Goal: Information Seeking & Learning: Learn about a topic

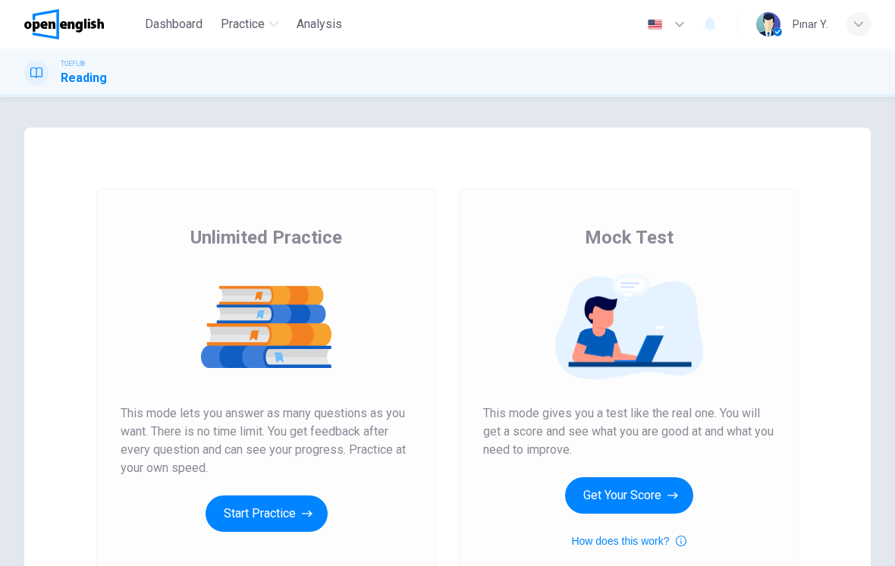
scroll to position [105, 0]
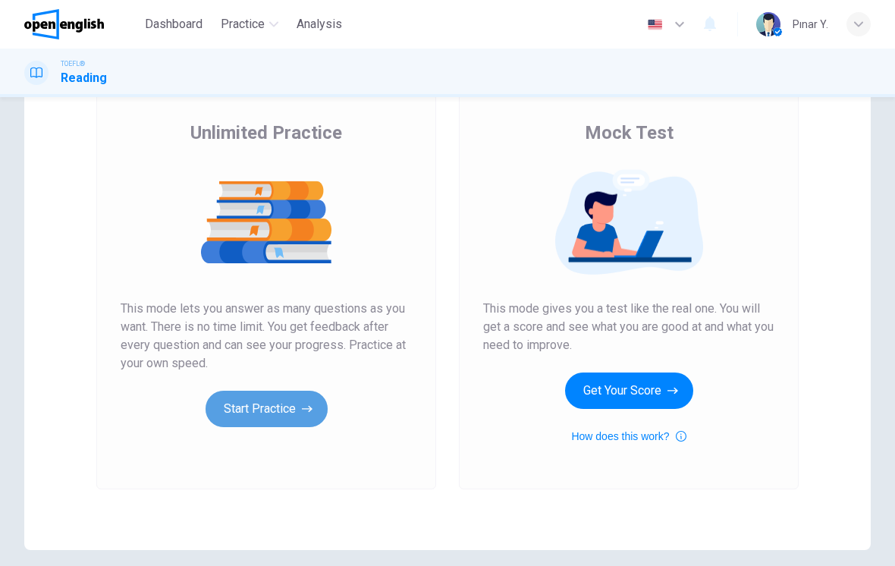
click at [288, 411] on button "Start Practice" at bounding box center [267, 409] width 122 height 36
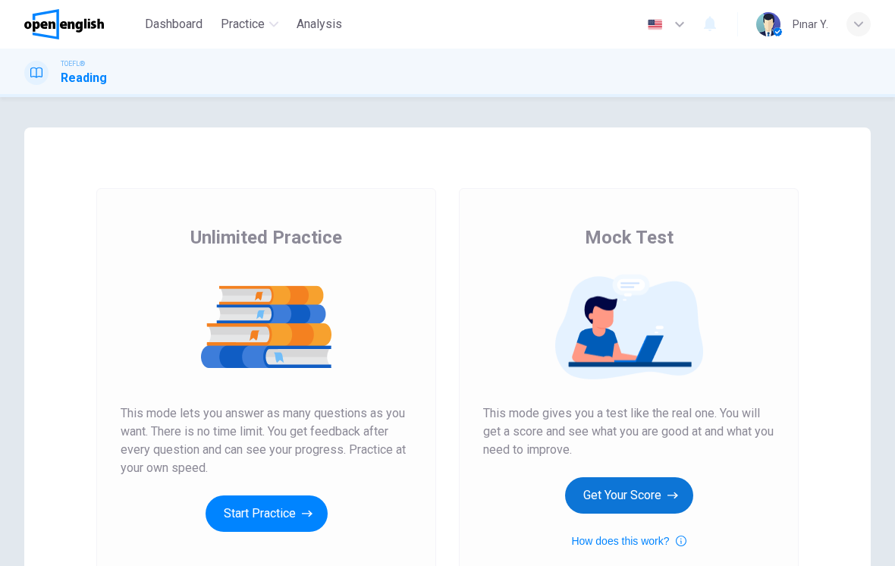
click at [657, 490] on button "Get Your Score" at bounding box center [629, 495] width 128 height 36
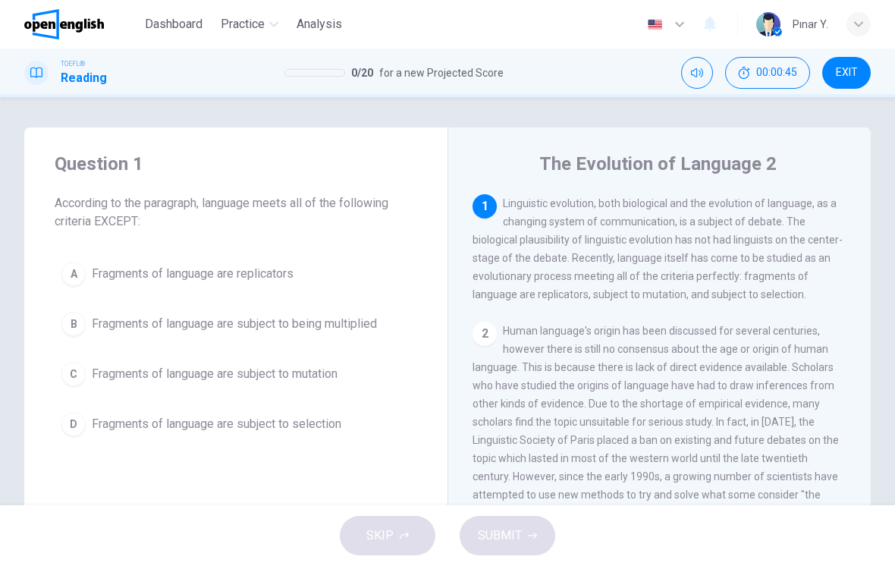
click at [245, 329] on span "Fragments of language are subject to being multiplied" at bounding box center [234, 324] width 285 height 18
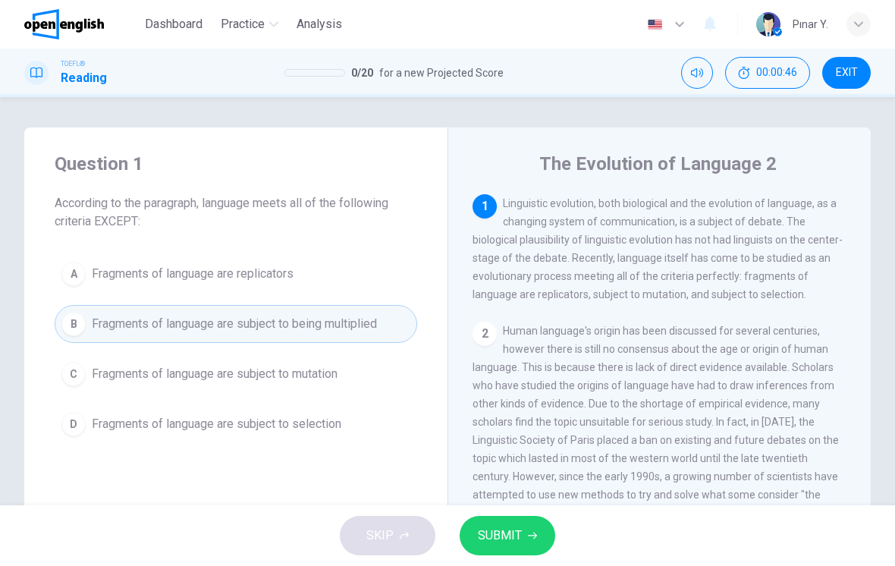
click at [483, 527] on span "SUBMIT" at bounding box center [500, 535] width 44 height 21
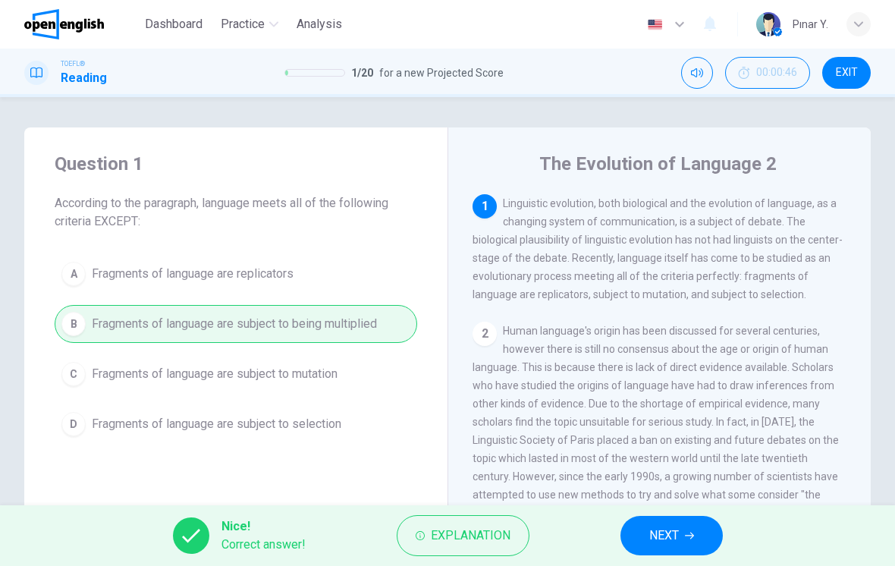
click at [678, 536] on span "NEXT" at bounding box center [664, 535] width 30 height 21
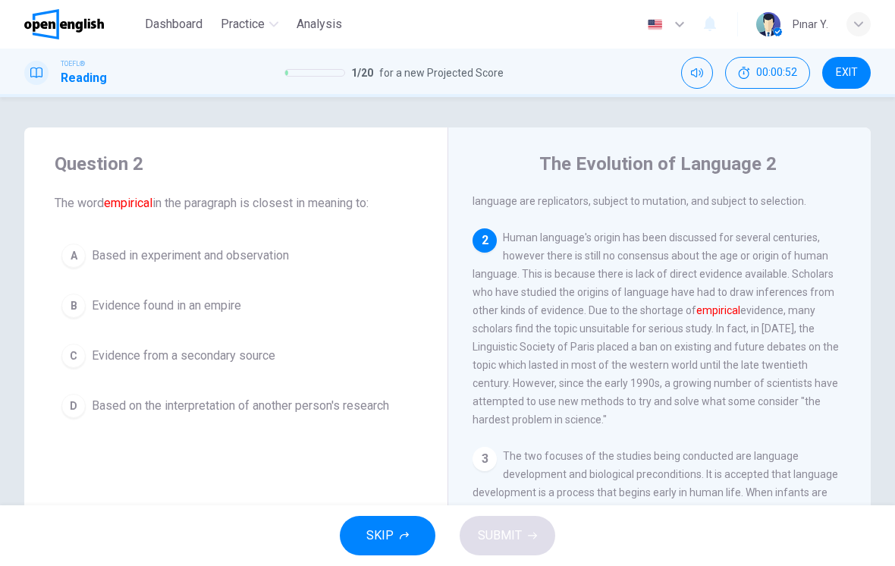
scroll to position [104, 0]
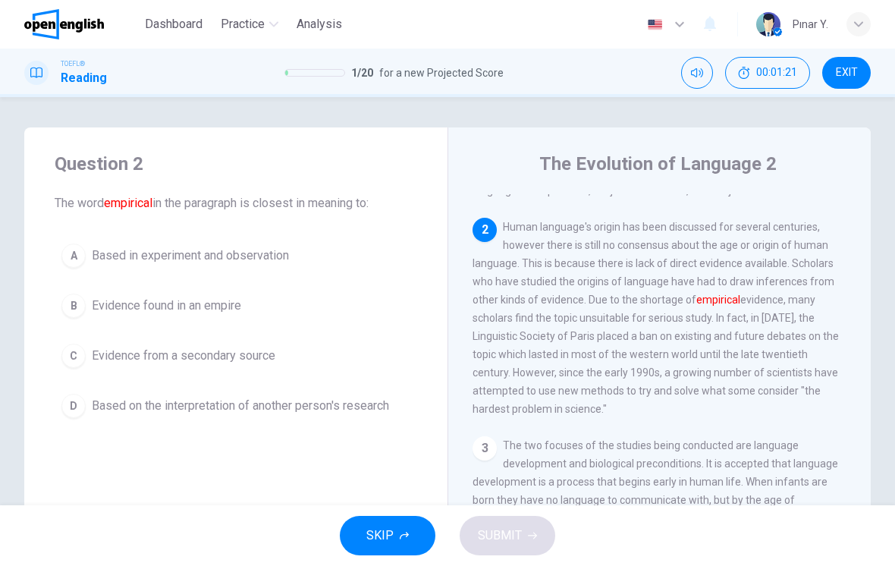
click at [231, 312] on span "Evidence found in an empire" at bounding box center [166, 306] width 149 height 18
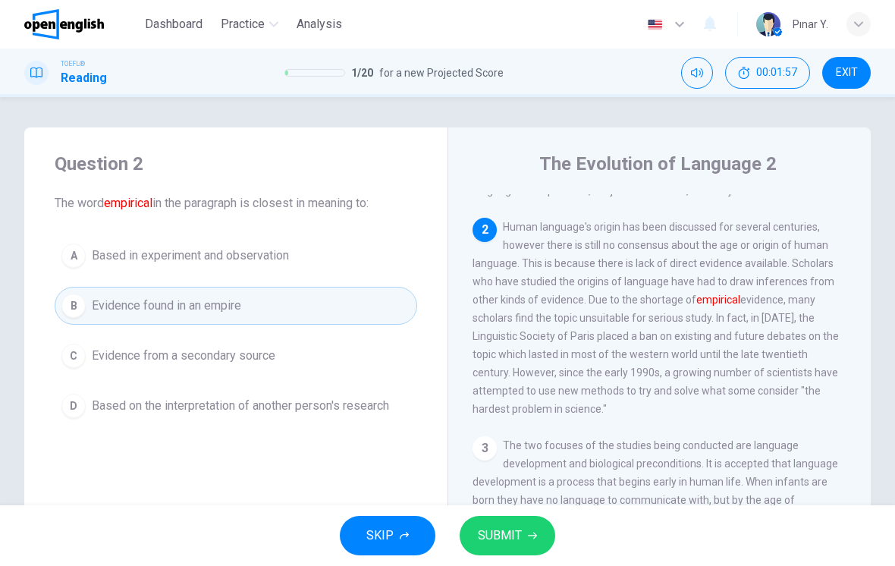
click at [364, 365] on button "C Evidence from a secondary source" at bounding box center [236, 356] width 363 height 38
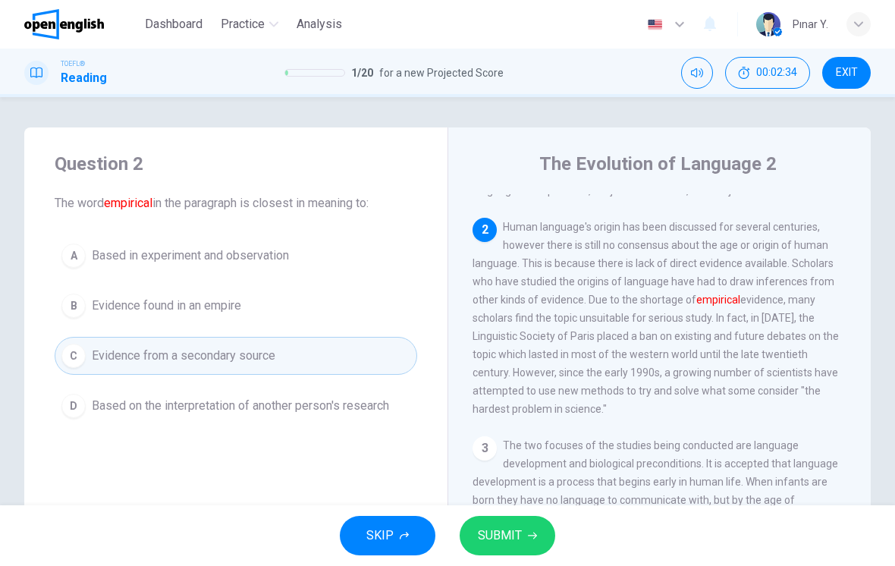
click at [497, 535] on span "SUBMIT" at bounding box center [500, 535] width 44 height 21
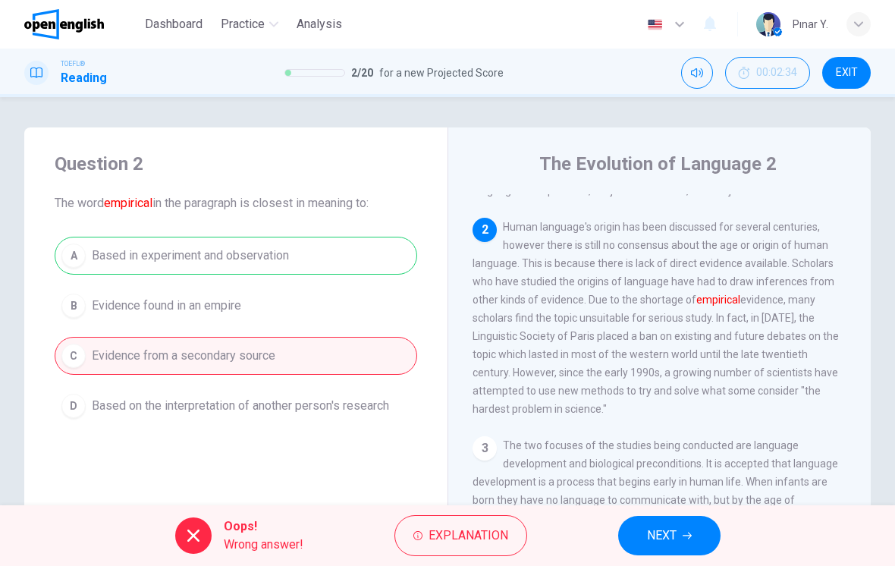
click at [671, 530] on span "NEXT" at bounding box center [662, 535] width 30 height 21
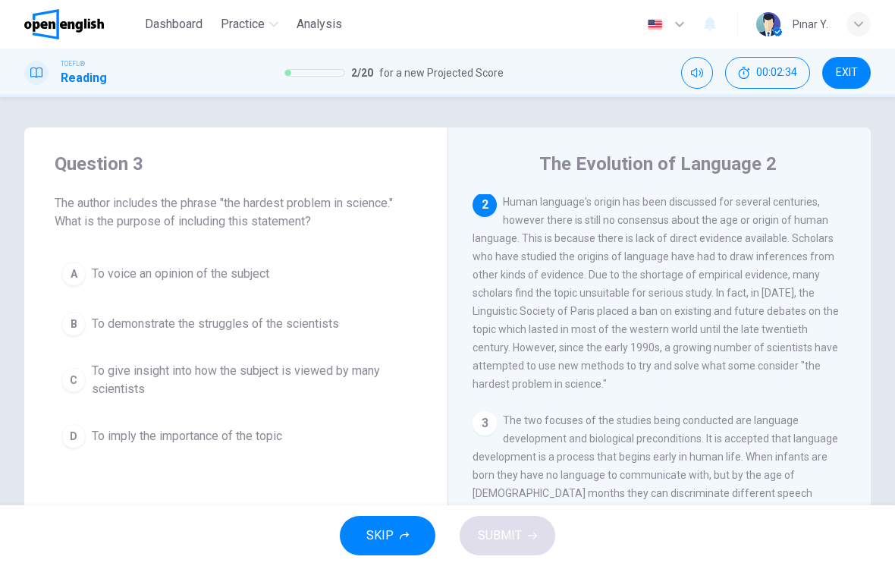
scroll to position [132, 0]
click at [324, 379] on span "To give insight into how the subject is viewed by many scientists" at bounding box center [251, 380] width 319 height 36
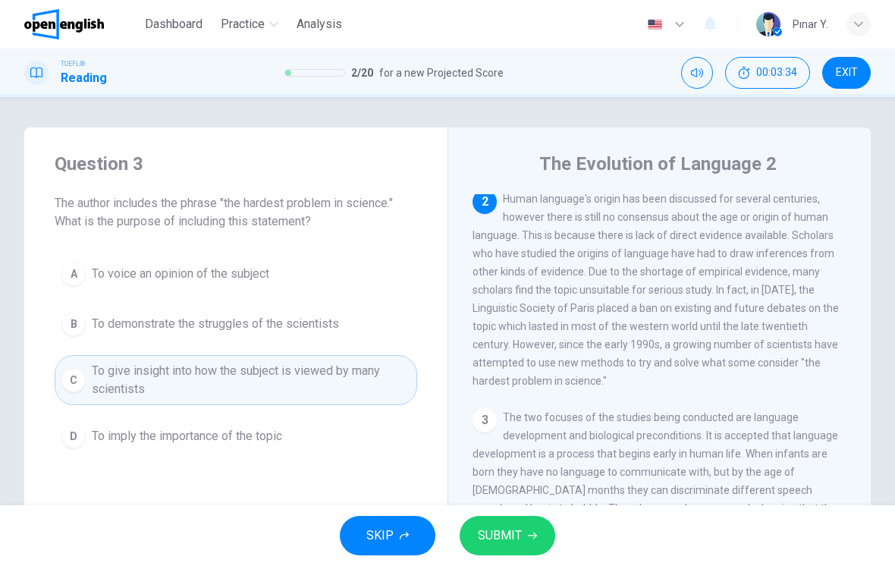
click at [476, 531] on button "SUBMIT" at bounding box center [508, 535] width 96 height 39
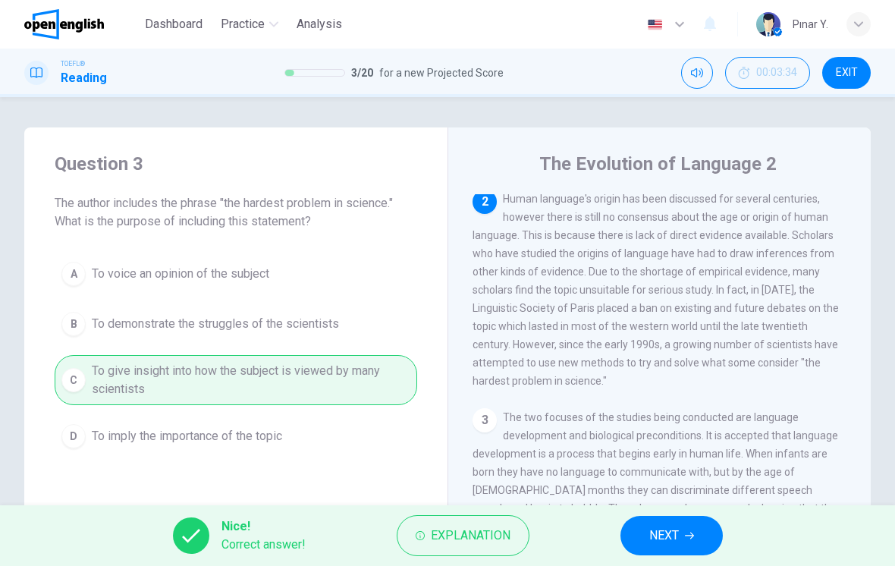
click at [690, 538] on icon "button" at bounding box center [689, 535] width 9 height 9
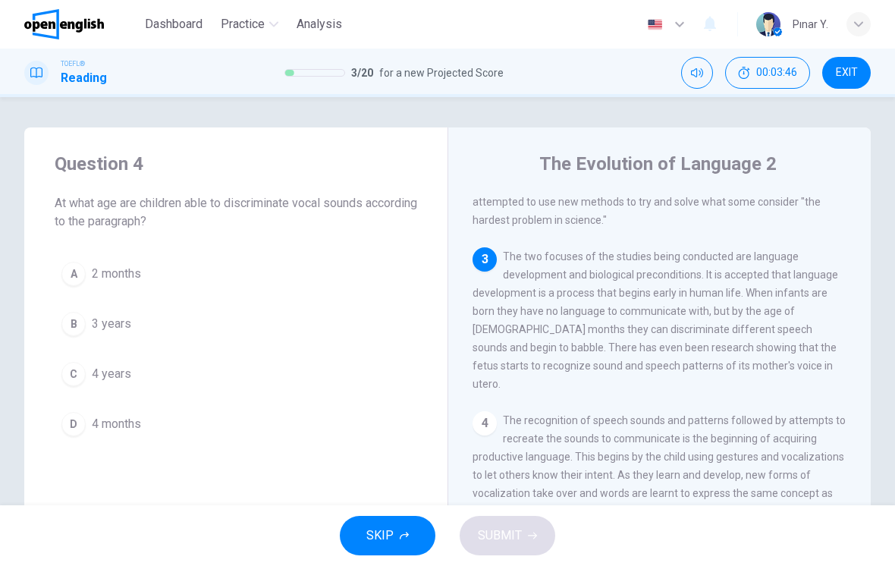
scroll to position [297, 0]
click at [207, 361] on button "C 4 years" at bounding box center [236, 374] width 363 height 38
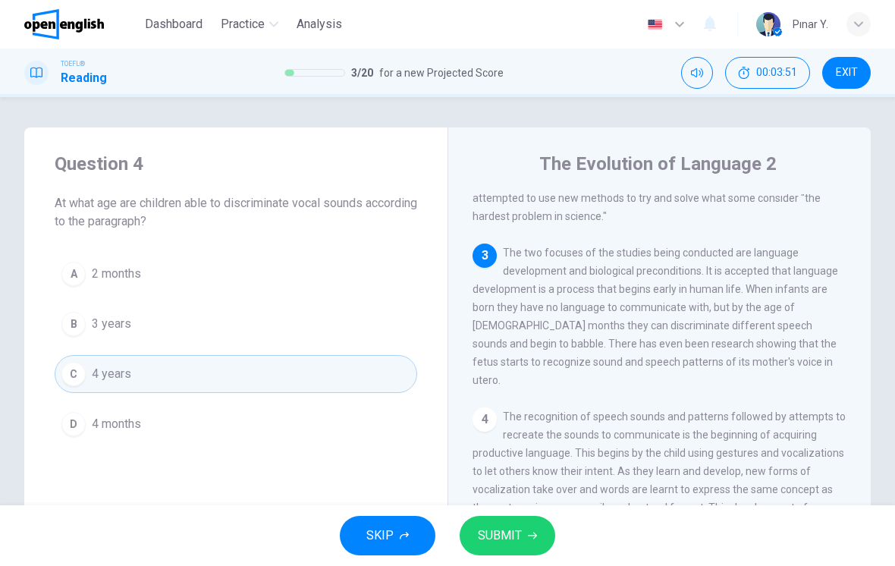
click at [220, 421] on button "D 4 months" at bounding box center [236, 424] width 363 height 38
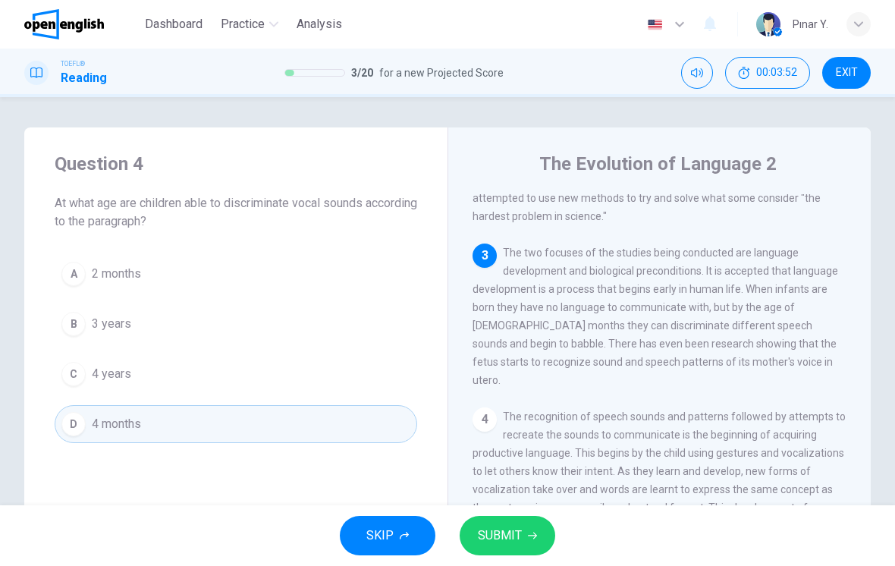
click at [508, 528] on span "SUBMIT" at bounding box center [500, 535] width 44 height 21
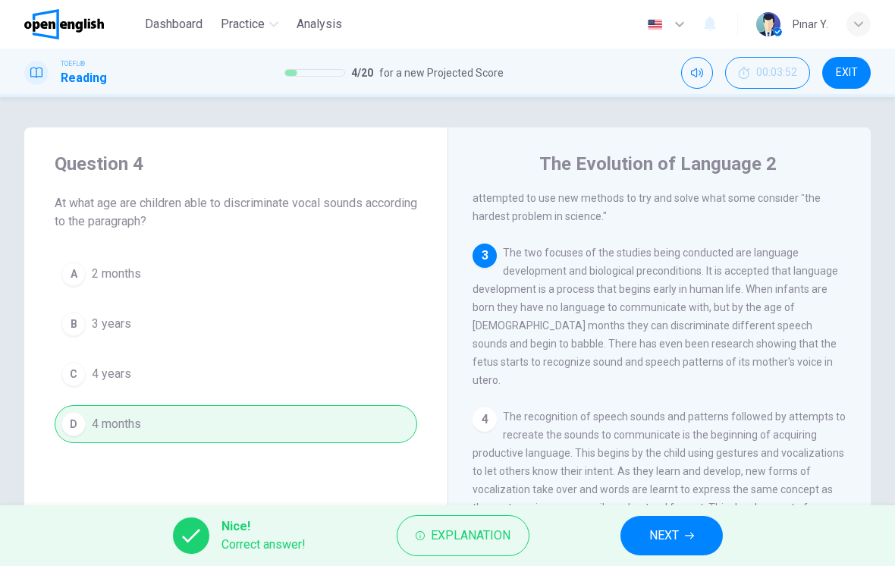
click at [652, 530] on span "NEXT" at bounding box center [664, 535] width 30 height 21
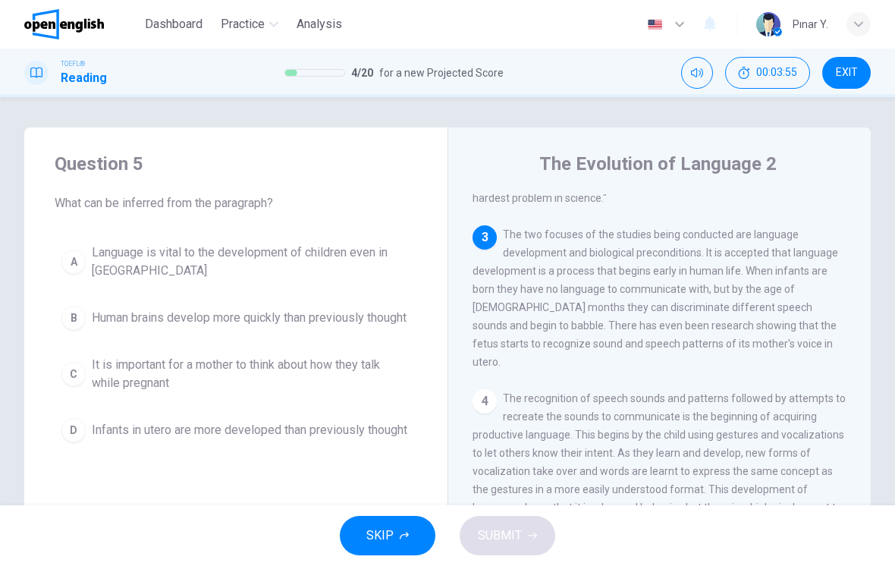
scroll to position [315, 0]
click at [384, 246] on span "Language is vital to the development of children even in [GEOGRAPHIC_DATA]" at bounding box center [251, 262] width 319 height 36
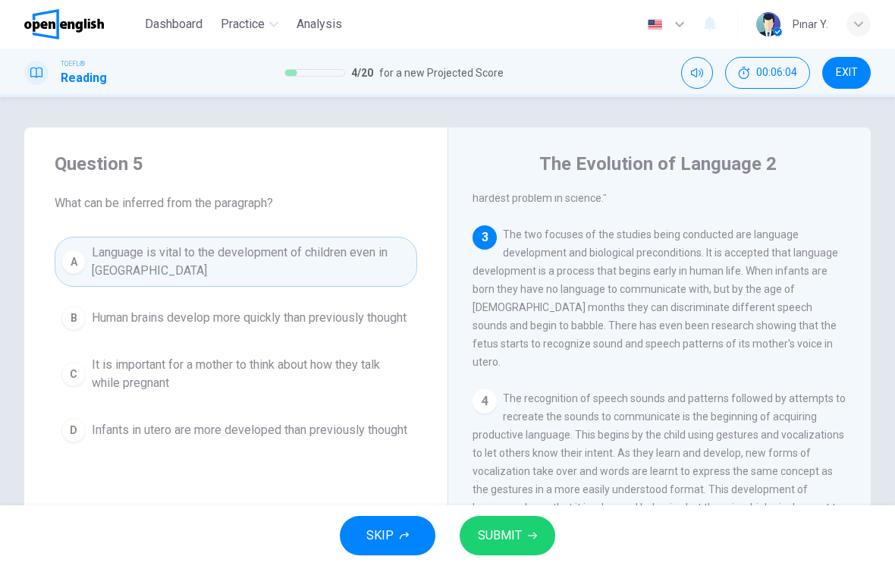
click at [503, 537] on span "SUBMIT" at bounding box center [500, 535] width 44 height 21
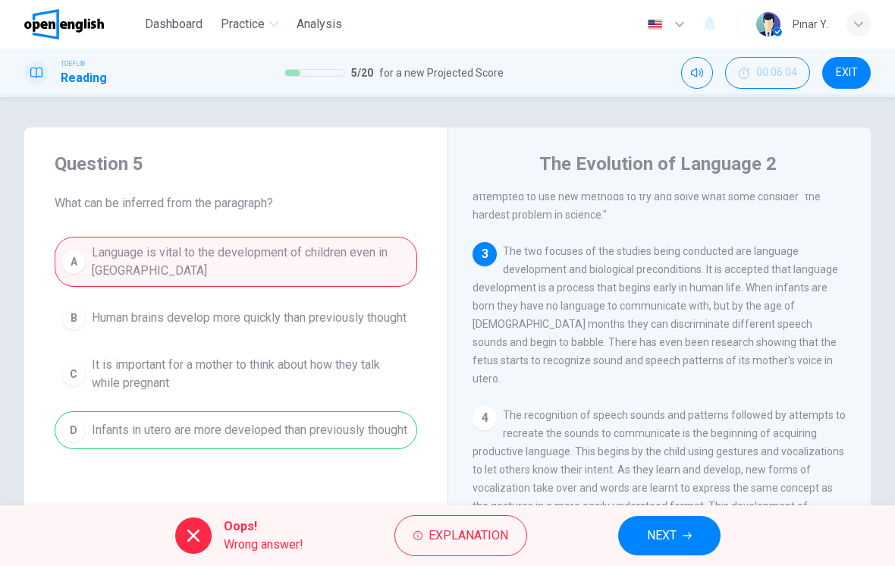
scroll to position [298, 0]
click at [699, 540] on button "NEXT" at bounding box center [669, 535] width 102 height 39
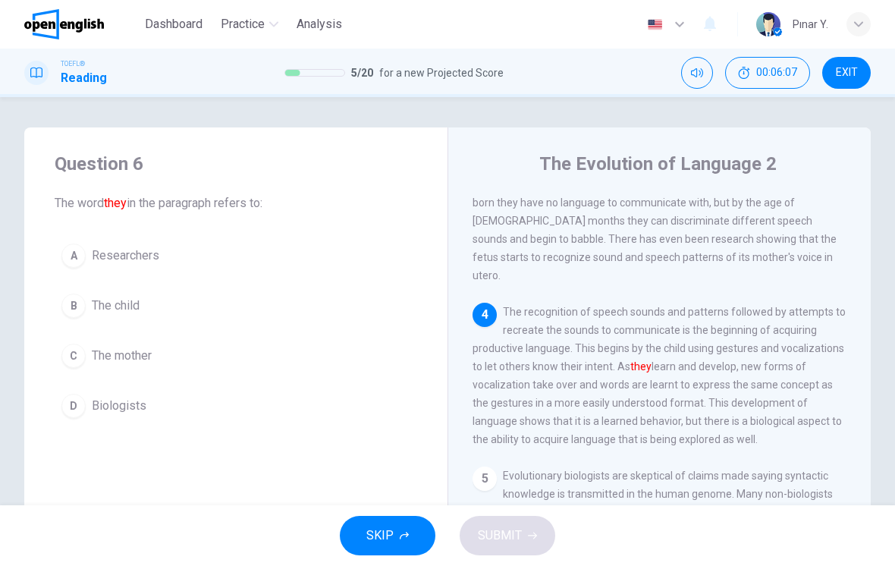
scroll to position [401, 0]
click at [135, 306] on span "The child" at bounding box center [116, 306] width 48 height 18
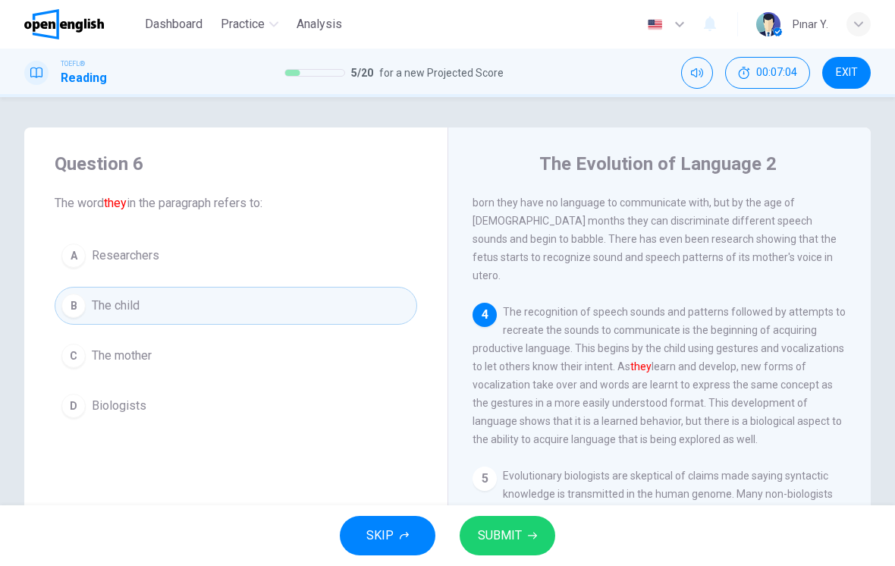
click at [502, 534] on span "SUBMIT" at bounding box center [500, 535] width 44 height 21
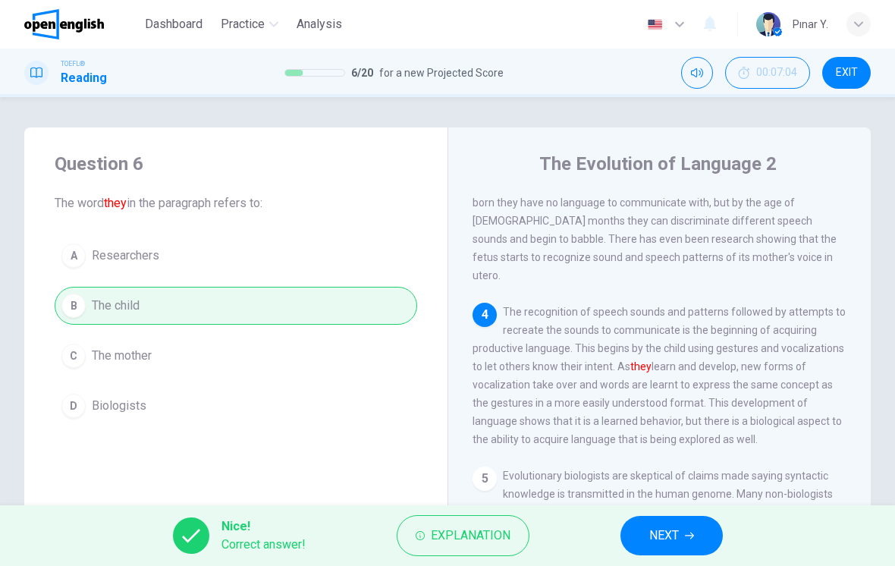
click at [656, 531] on span "NEXT" at bounding box center [664, 535] width 30 height 21
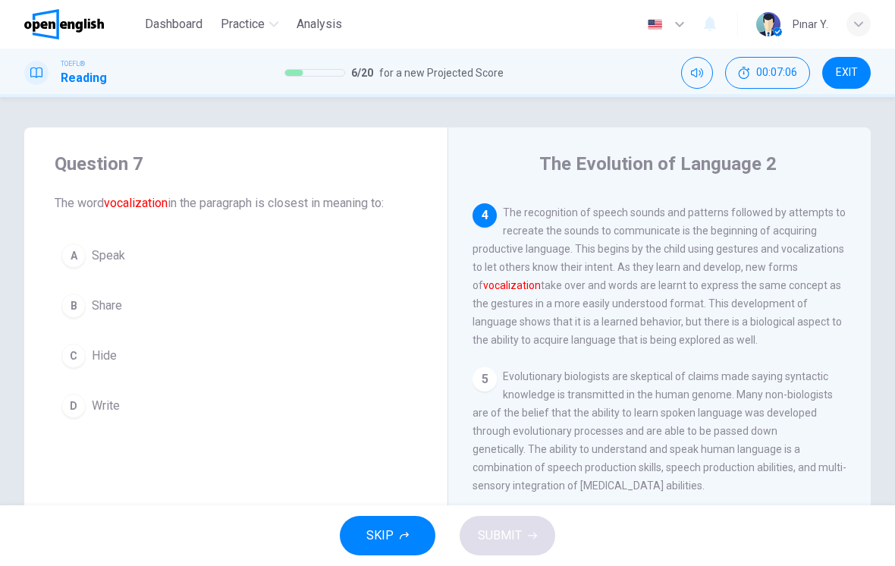
scroll to position [501, 0]
click at [181, 256] on button "A Speak" at bounding box center [236, 256] width 363 height 38
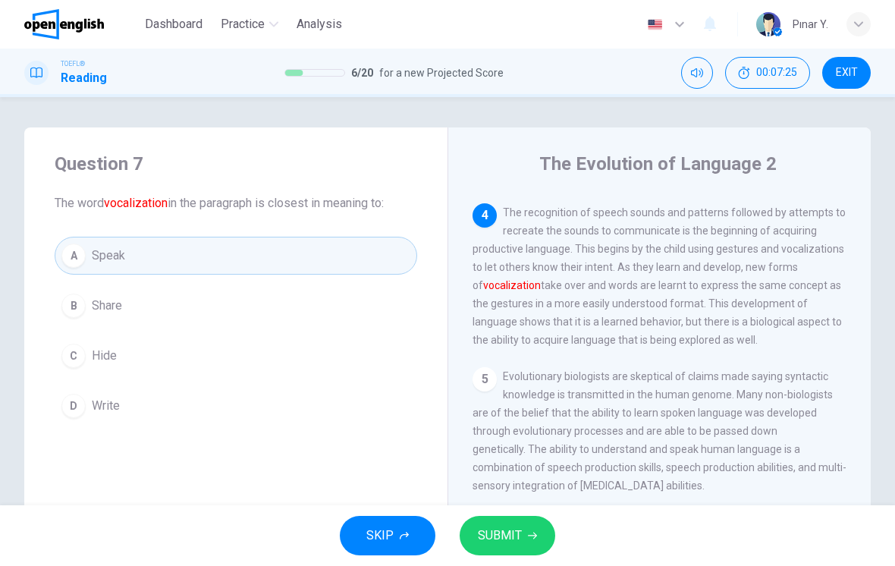
click at [524, 543] on button "SUBMIT" at bounding box center [508, 535] width 96 height 39
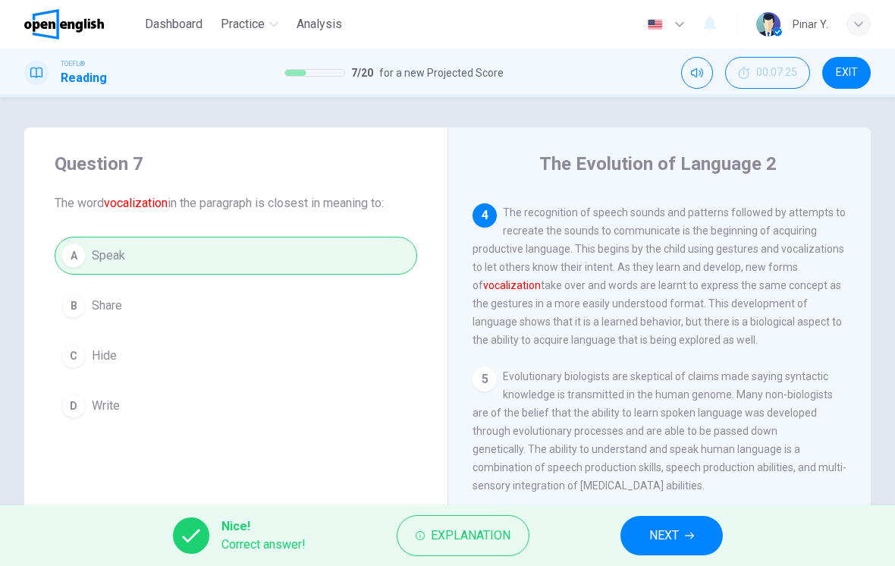
click at [691, 535] on icon "button" at bounding box center [689, 535] width 9 height 9
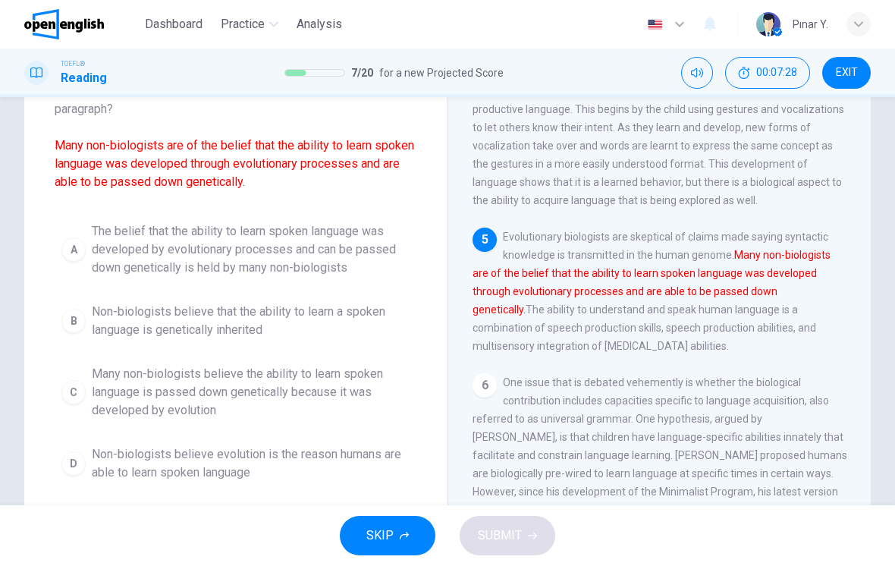
scroll to position [113, 0]
click at [328, 458] on span "Non-biologists believe evolution is the reason humans are able to learn spoken …" at bounding box center [251, 463] width 319 height 36
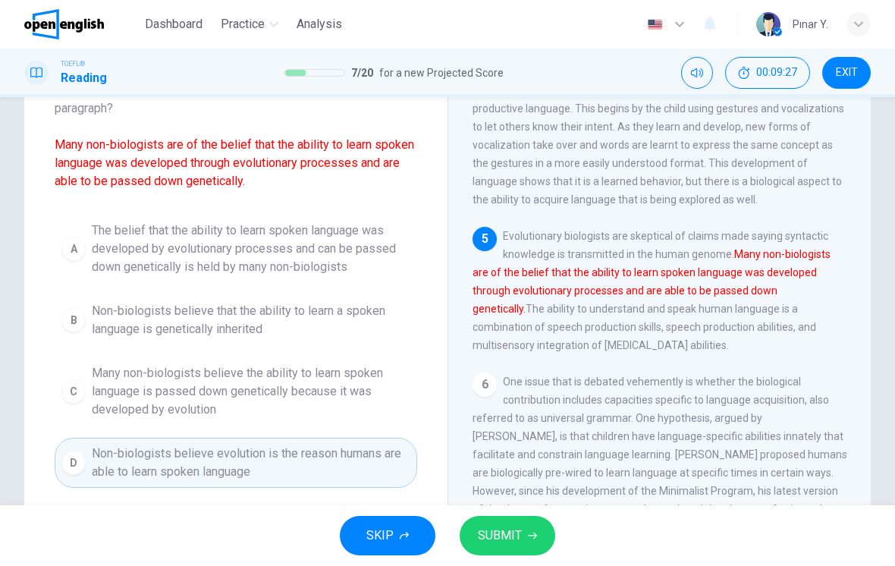
click at [313, 263] on span "The belief that the ability to learn spoken language was developed by evolution…" at bounding box center [251, 249] width 319 height 55
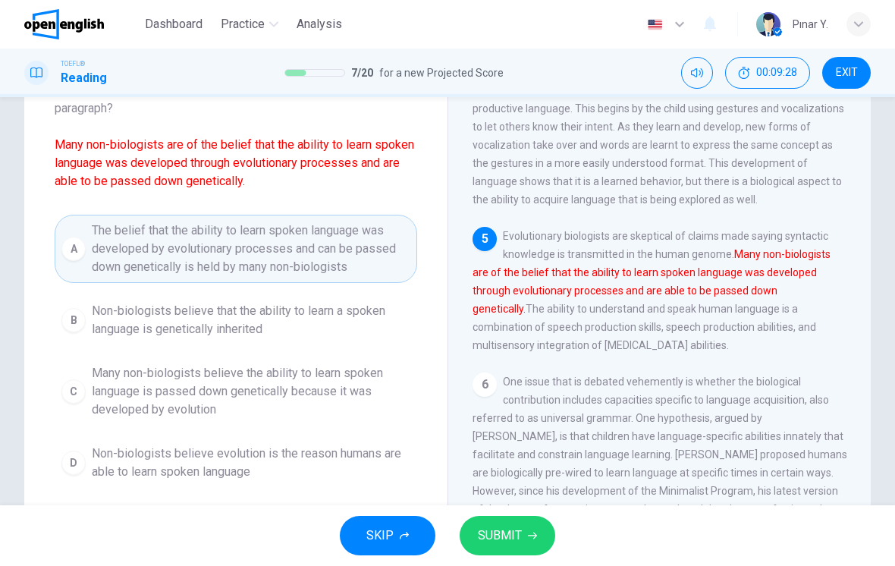
click at [513, 545] on span "SUBMIT" at bounding box center [500, 535] width 44 height 21
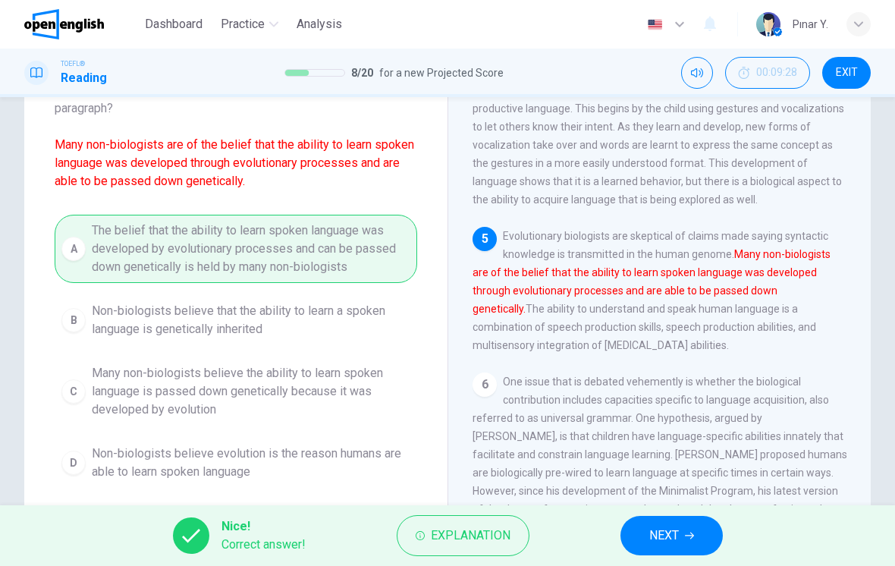
click at [676, 532] on span "NEXT" at bounding box center [664, 535] width 30 height 21
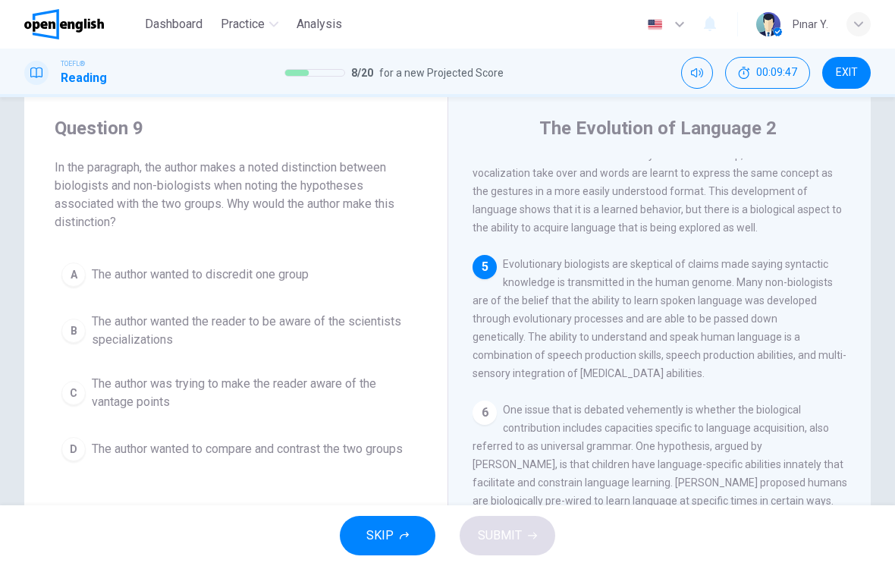
scroll to position [577, 0]
click at [307, 458] on span "The author wanted to compare and contrast the two groups" at bounding box center [247, 449] width 311 height 18
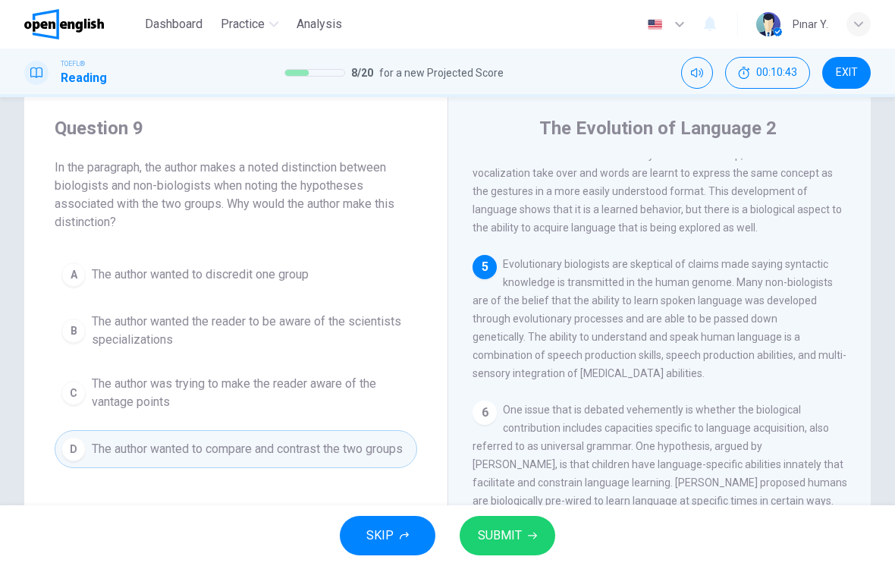
click at [525, 531] on button "SUBMIT" at bounding box center [508, 535] width 96 height 39
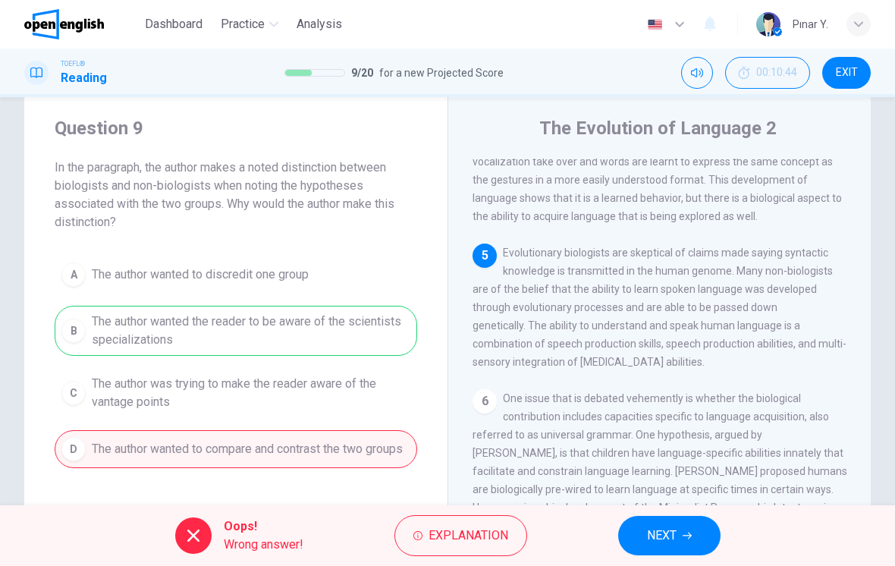
scroll to position [589, 0]
click at [678, 527] on button "NEXT" at bounding box center [669, 535] width 102 height 39
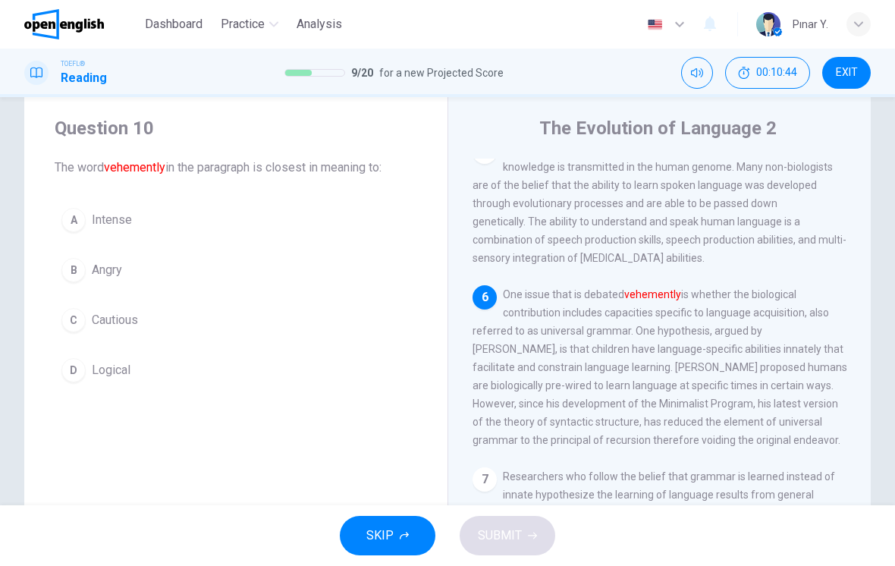
scroll to position [715, 0]
click at [127, 211] on span "Intense" at bounding box center [112, 220] width 40 height 18
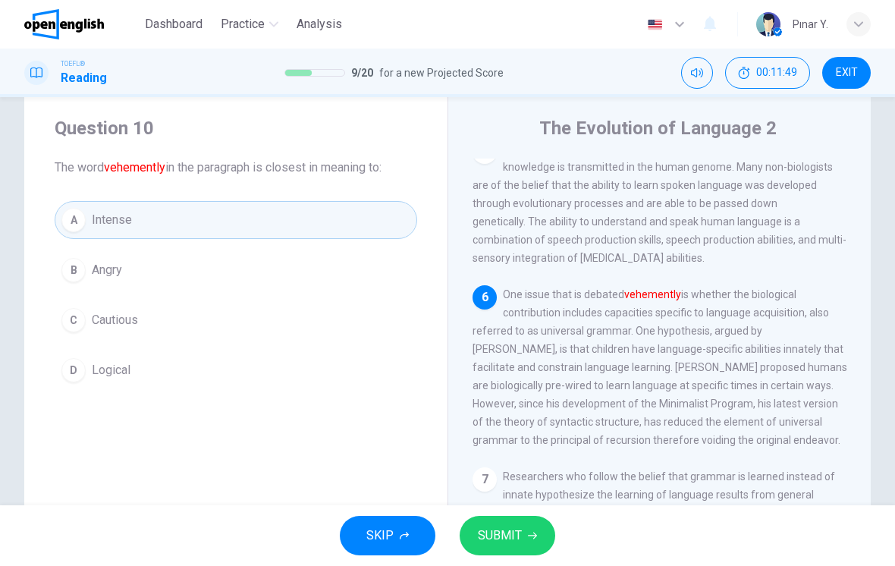
click at [517, 522] on button "SUBMIT" at bounding box center [508, 535] width 96 height 39
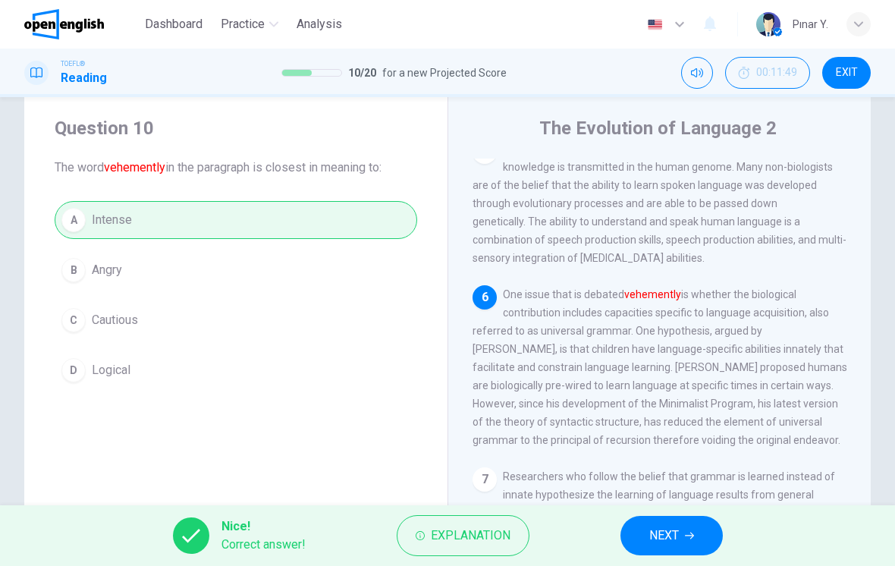
click at [703, 527] on button "NEXT" at bounding box center [672, 535] width 102 height 39
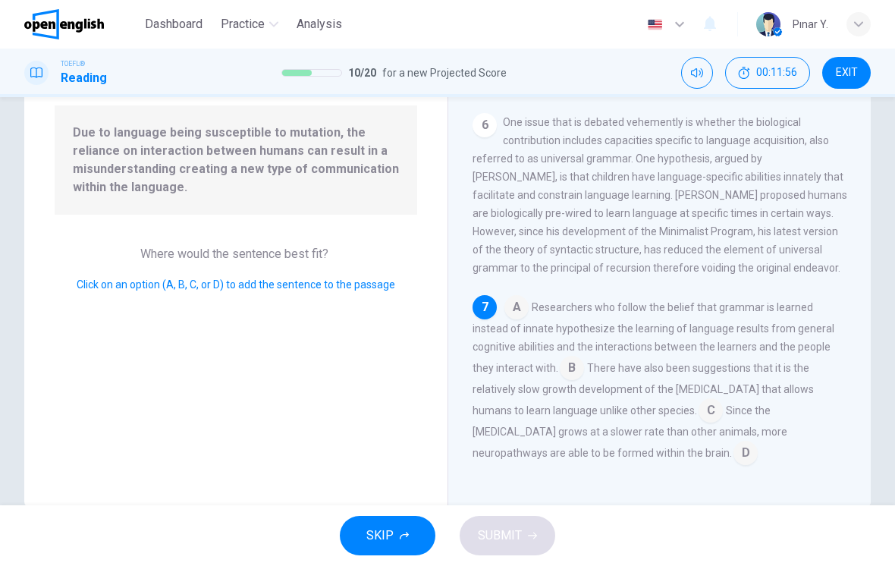
scroll to position [140, 0]
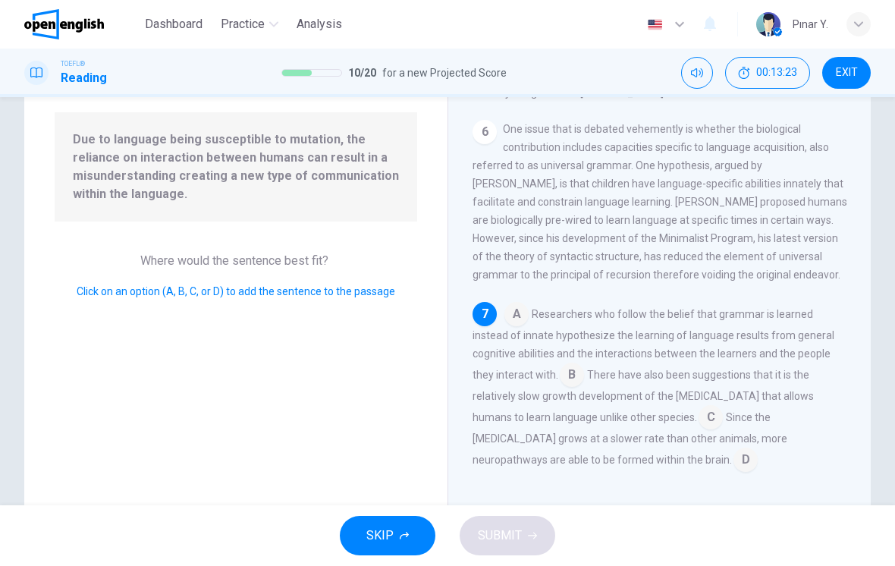
click at [560, 372] on input at bounding box center [572, 376] width 24 height 24
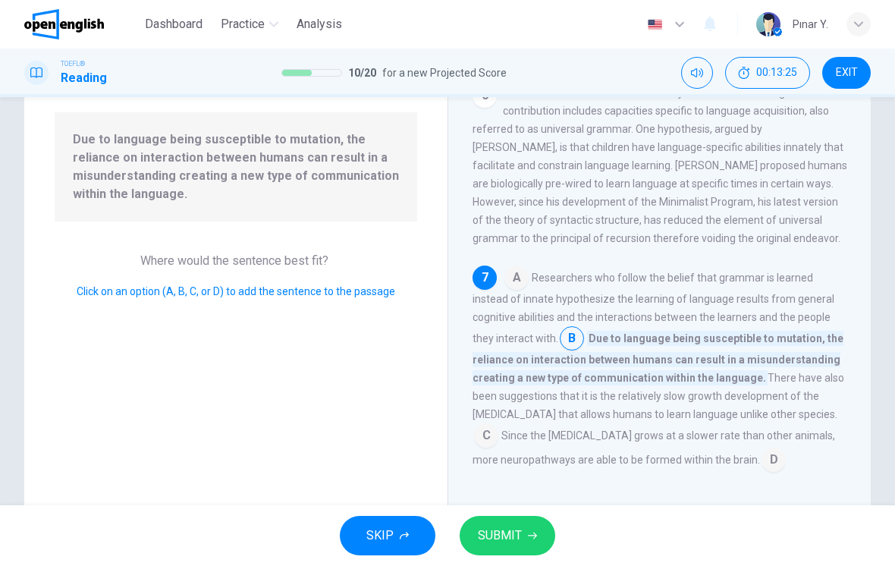
scroll to position [808, 0]
click at [530, 524] on button "SUBMIT" at bounding box center [508, 535] width 96 height 39
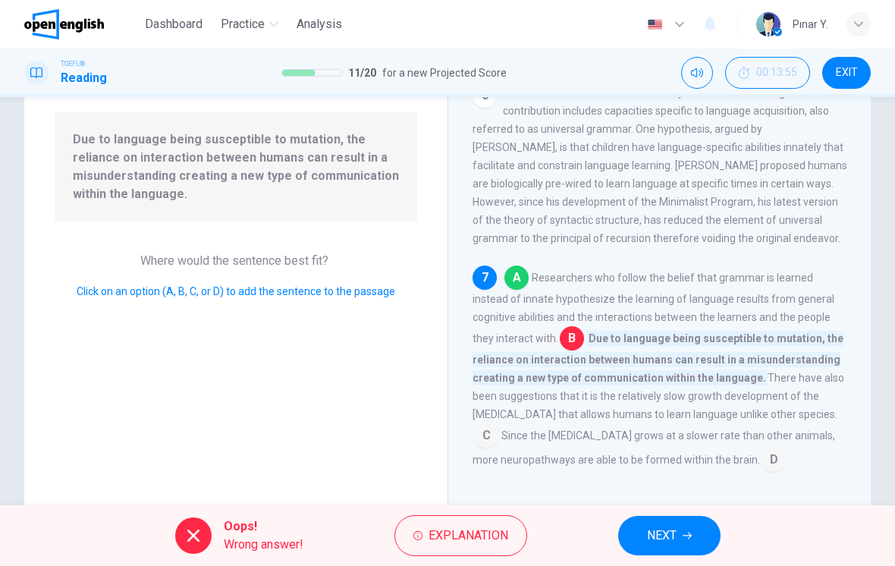
click at [688, 536] on icon "button" at bounding box center [687, 535] width 9 height 9
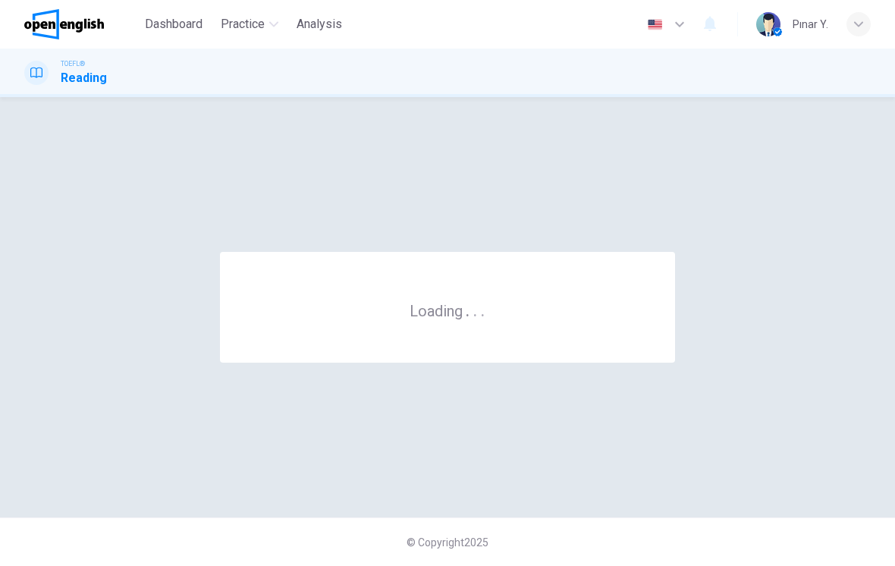
scroll to position [0, 0]
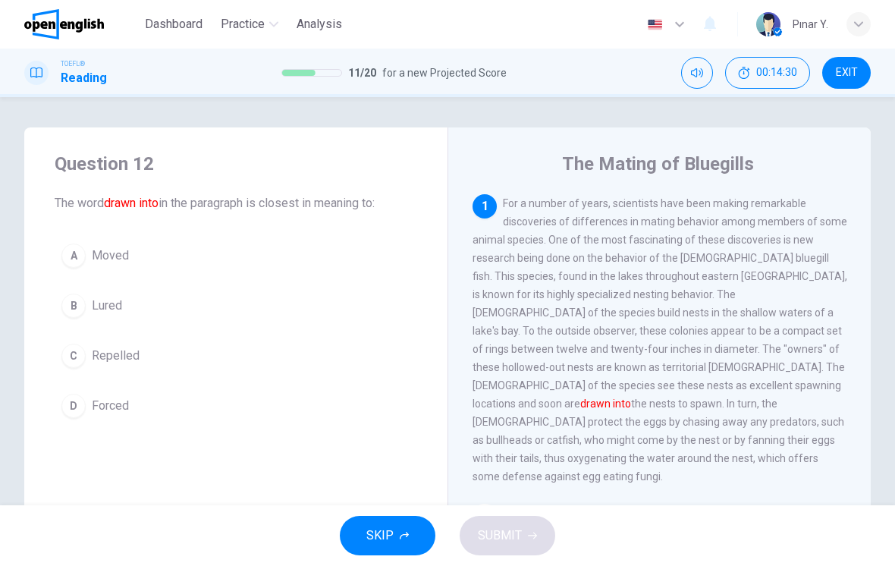
click at [96, 271] on button "A Moved" at bounding box center [236, 256] width 363 height 38
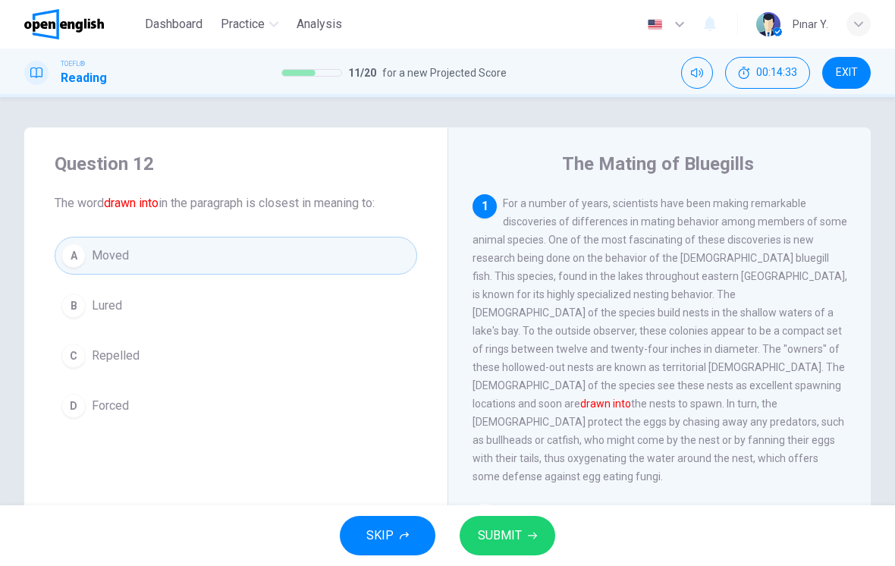
click at [492, 531] on span "SUBMIT" at bounding box center [500, 535] width 44 height 21
click at [497, 536] on span "SUBMIT" at bounding box center [500, 535] width 44 height 21
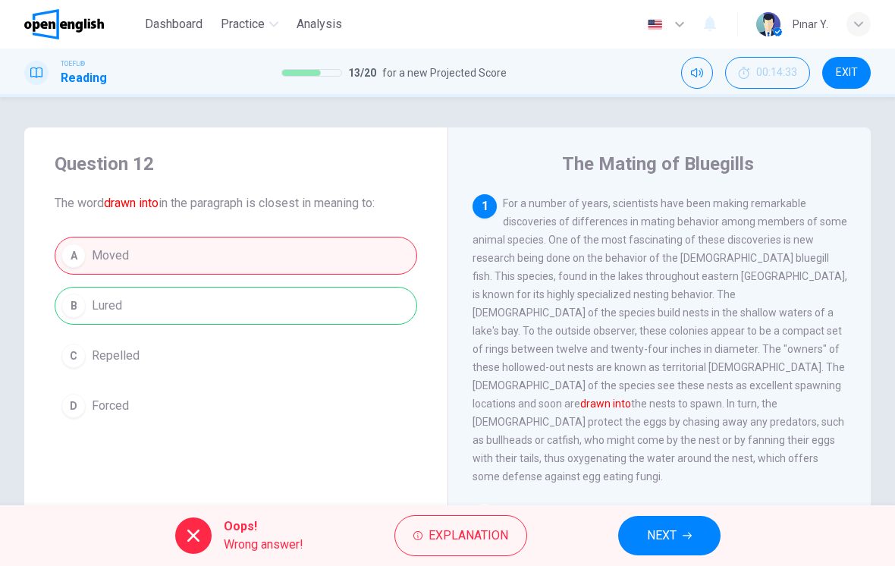
click at [691, 533] on icon "button" at bounding box center [687, 535] width 9 height 9
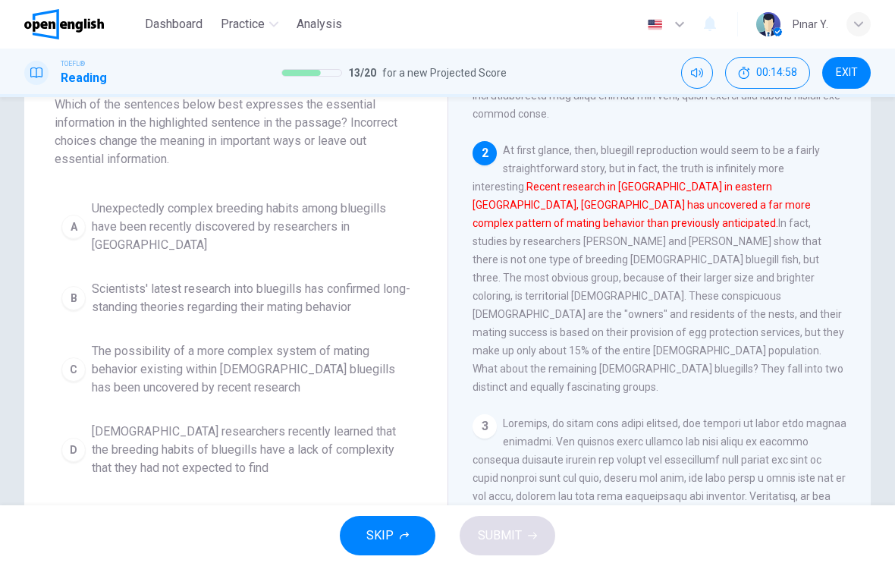
scroll to position [105, 0]
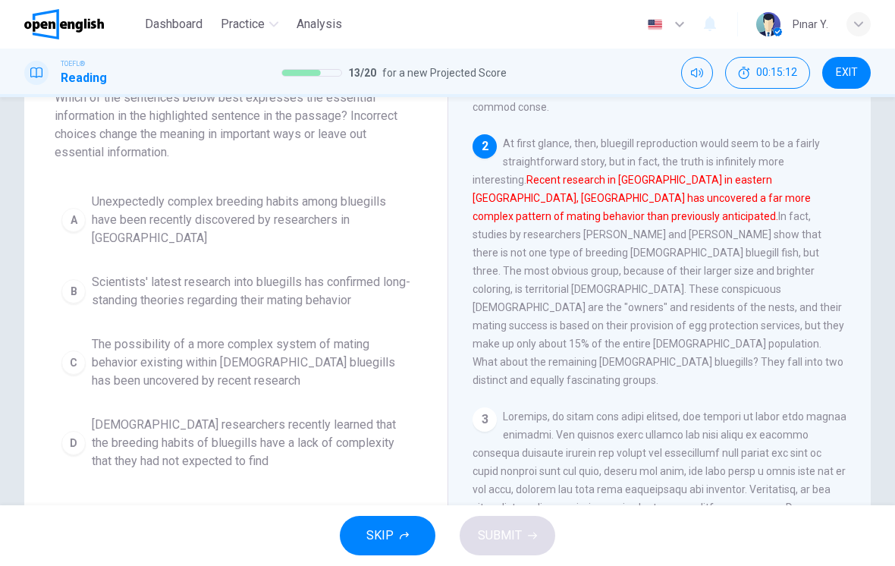
click at [124, 435] on span "[DEMOGRAPHIC_DATA] researchers recently learned that the breeding habits of blu…" at bounding box center [251, 443] width 319 height 55
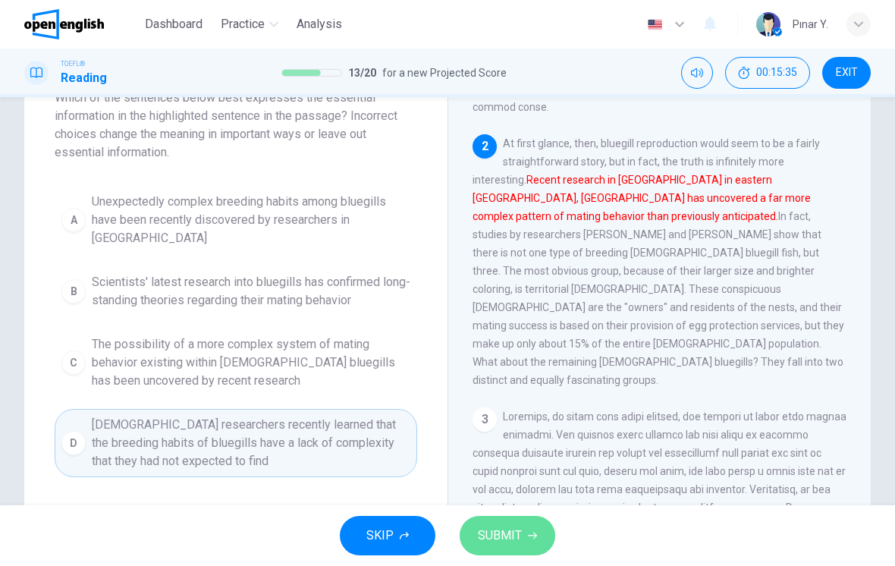
click at [510, 528] on span "SUBMIT" at bounding box center [500, 535] width 44 height 21
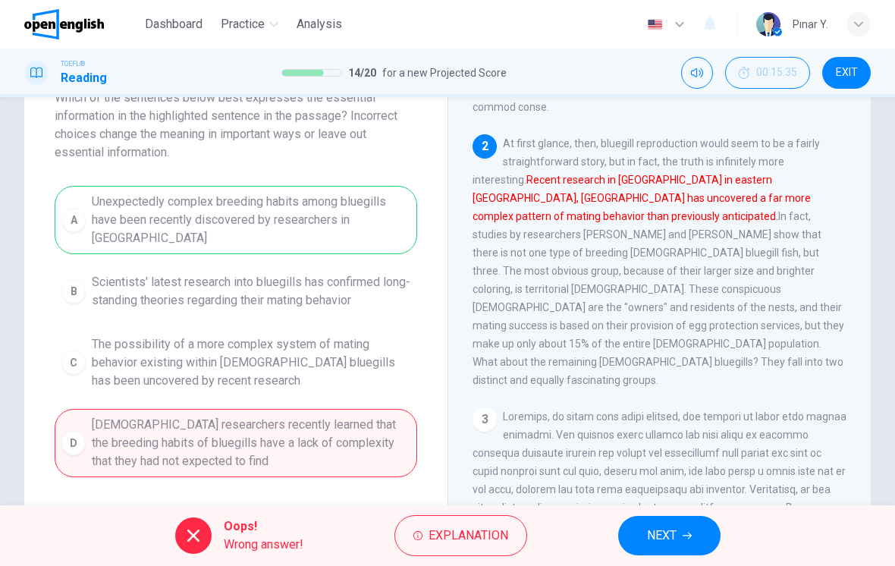
click at [663, 540] on span "NEXT" at bounding box center [662, 535] width 30 height 21
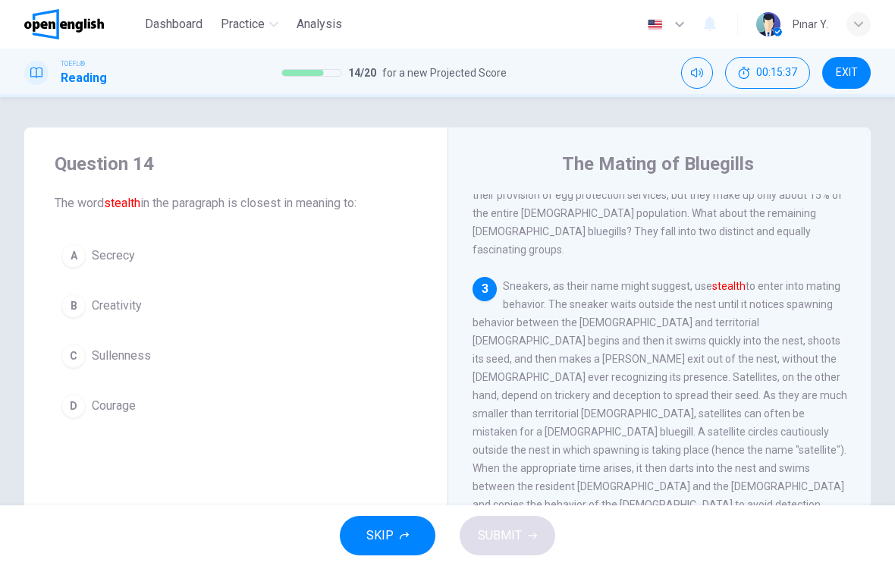
scroll to position [0, 0]
click at [113, 419] on button "D Courage" at bounding box center [236, 406] width 363 height 38
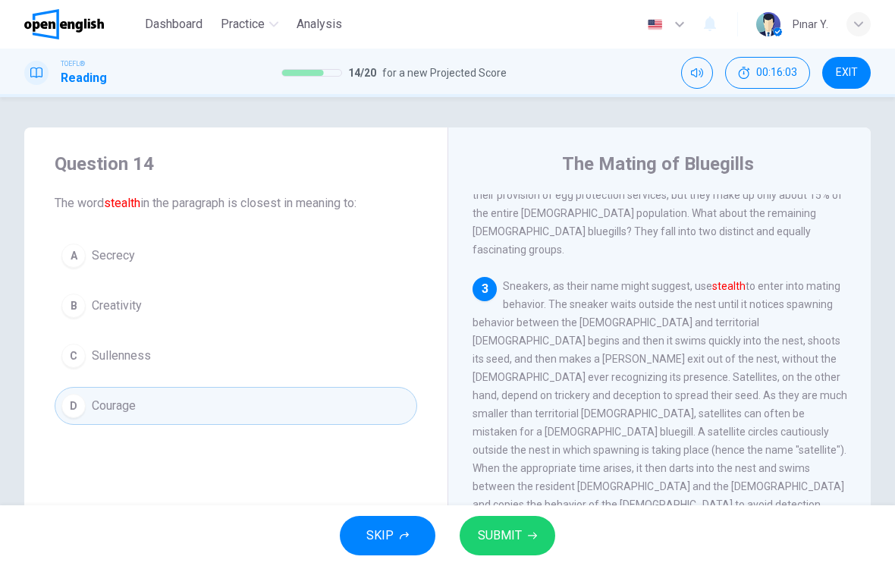
click at [528, 535] on icon "button" at bounding box center [532, 535] width 9 height 9
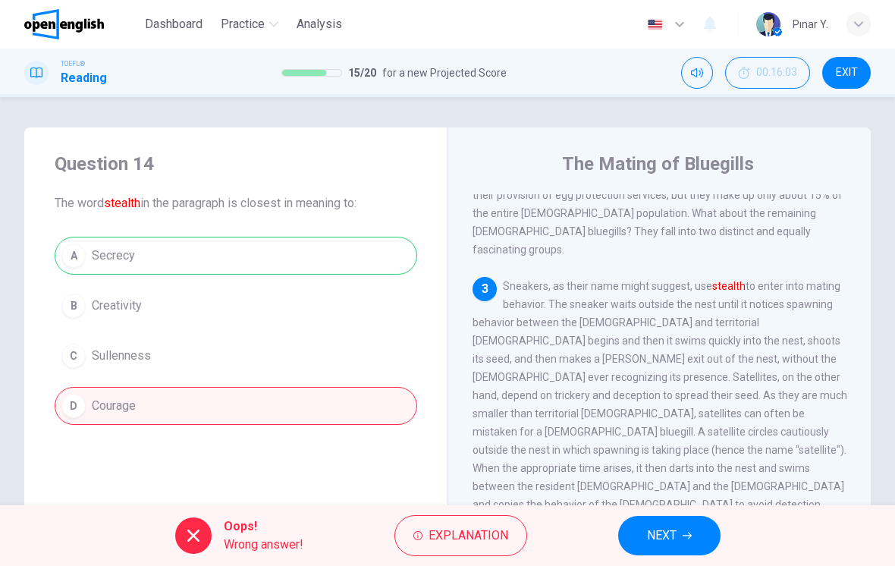
click at [679, 528] on button "NEXT" at bounding box center [669, 535] width 102 height 39
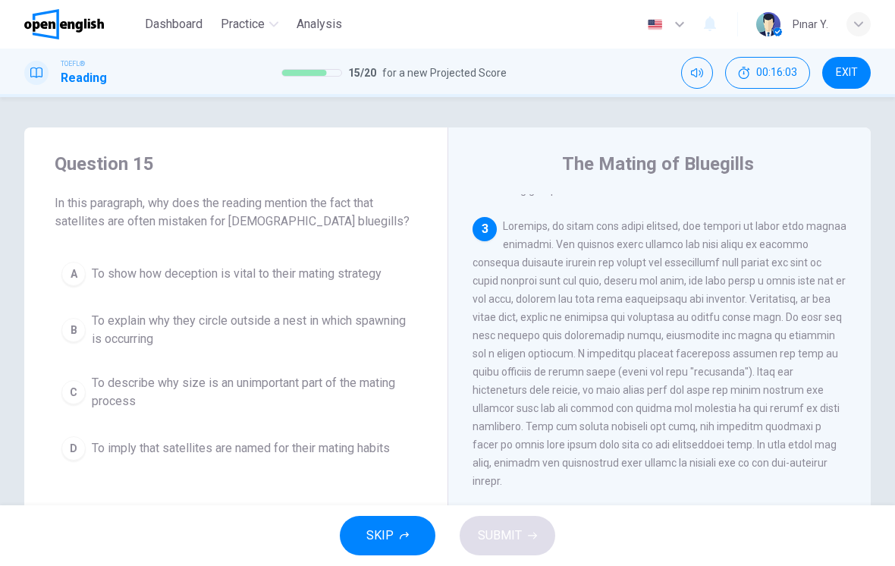
scroll to position [549, 0]
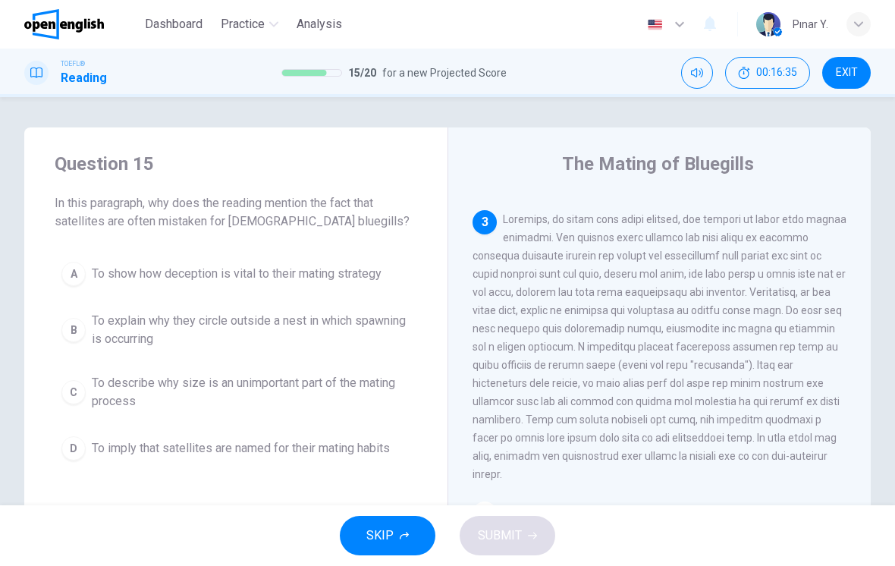
click at [728, 349] on span at bounding box center [660, 346] width 374 height 267
click at [100, 334] on span "To explain why they circle outside a nest in which spawning is occurring" at bounding box center [251, 330] width 319 height 36
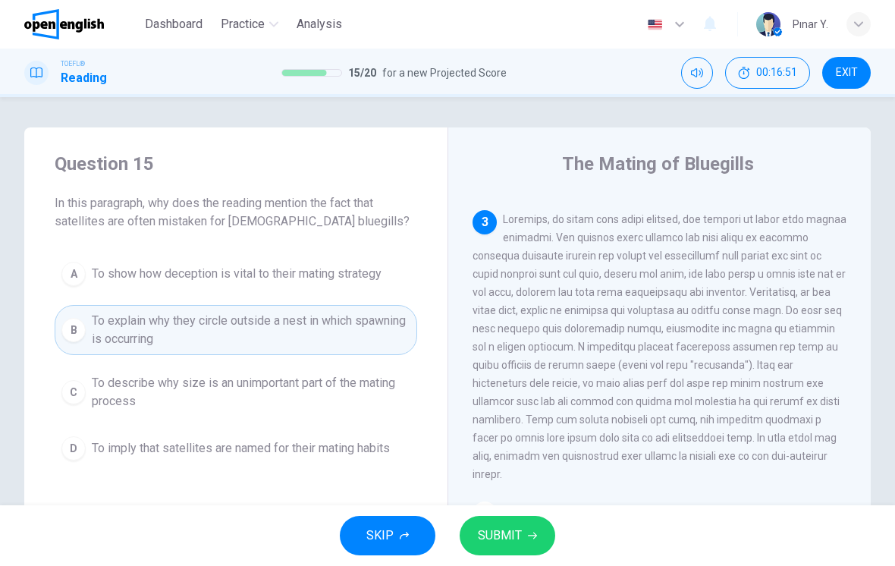
click at [539, 543] on button "SUBMIT" at bounding box center [508, 535] width 96 height 39
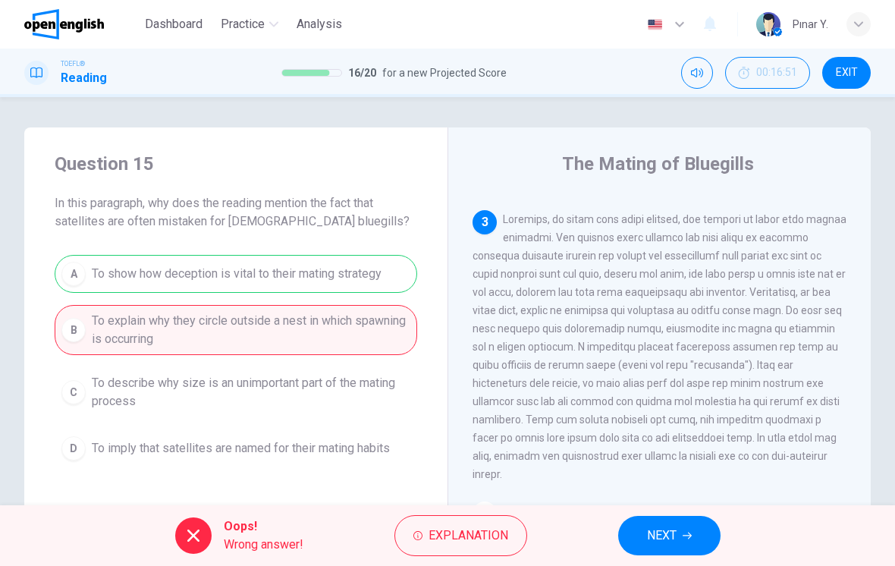
click at [712, 536] on button "NEXT" at bounding box center [669, 535] width 102 height 39
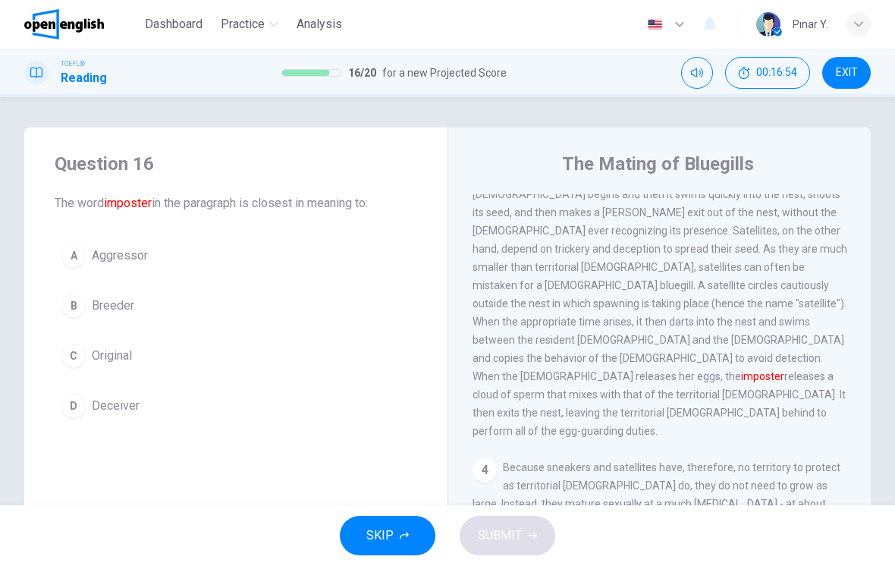
scroll to position [631, 0]
click at [127, 319] on button "B Breeder" at bounding box center [236, 306] width 363 height 38
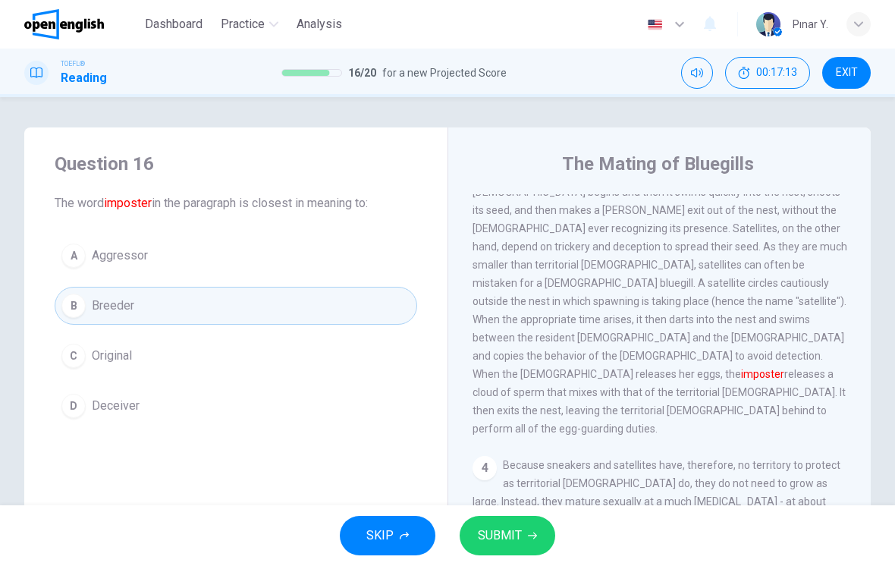
click at [489, 539] on span "SUBMIT" at bounding box center [500, 535] width 44 height 21
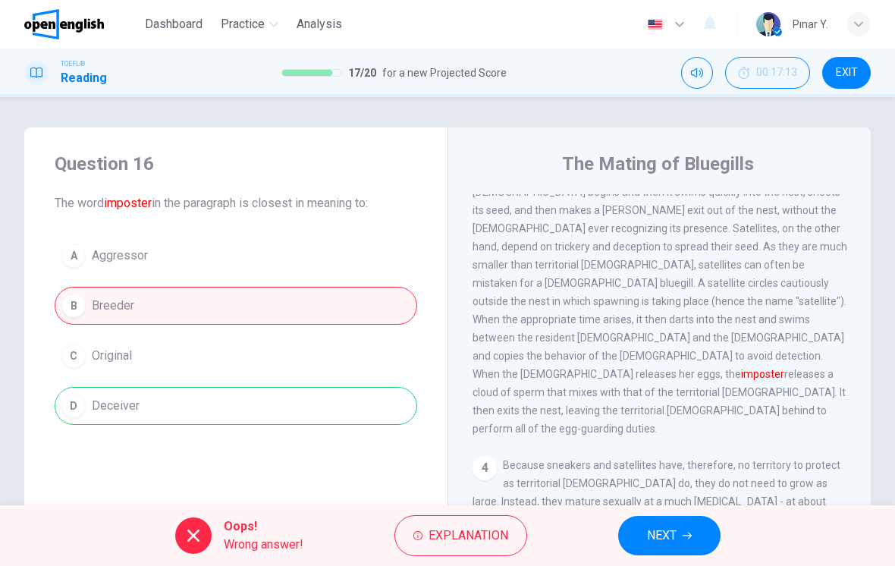
click at [672, 533] on span "NEXT" at bounding box center [662, 535] width 30 height 21
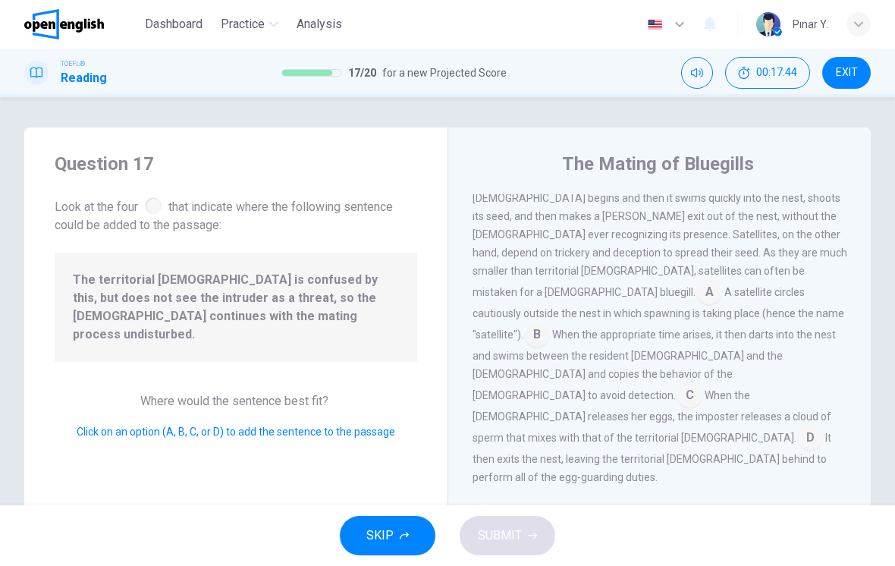
scroll to position [622, 0]
click at [798, 429] on input at bounding box center [810, 441] width 24 height 24
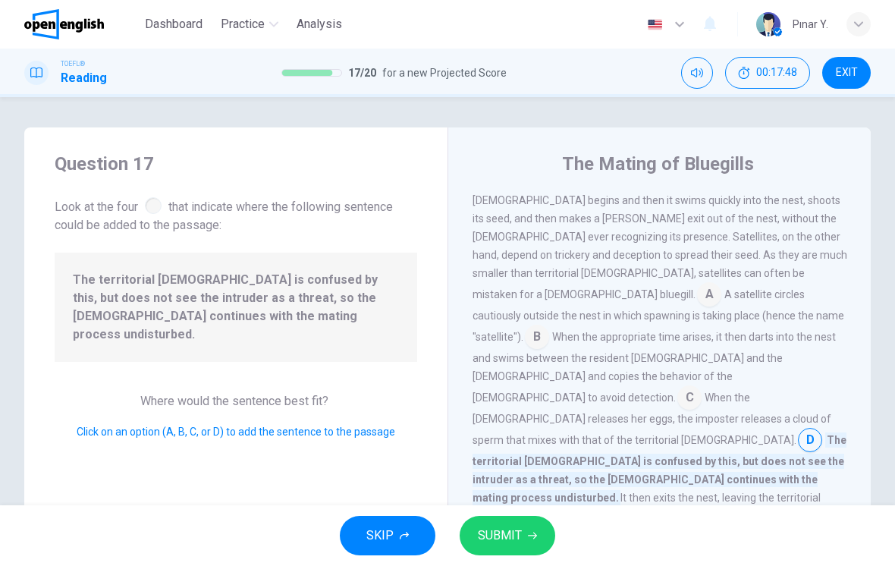
click at [552, 529] on button "SUBMIT" at bounding box center [508, 535] width 96 height 39
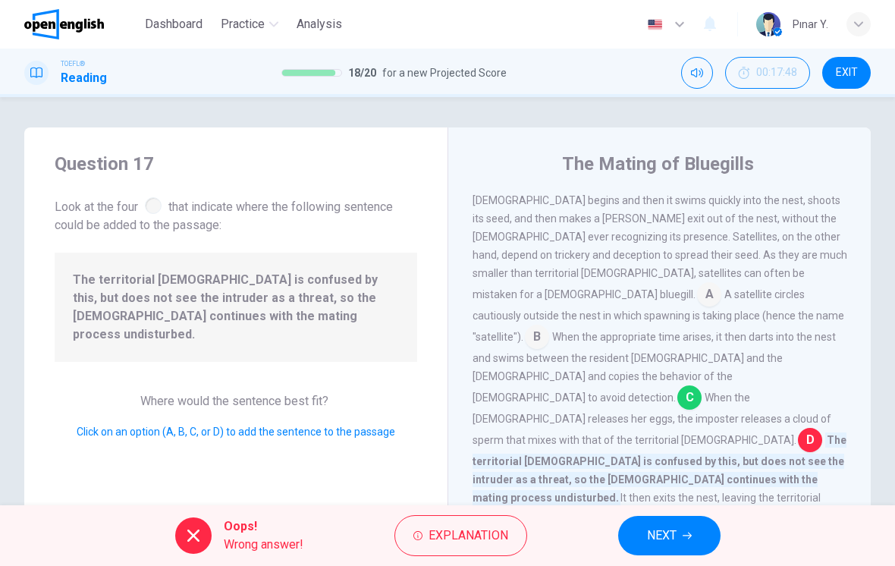
click at [673, 531] on span "NEXT" at bounding box center [662, 535] width 30 height 21
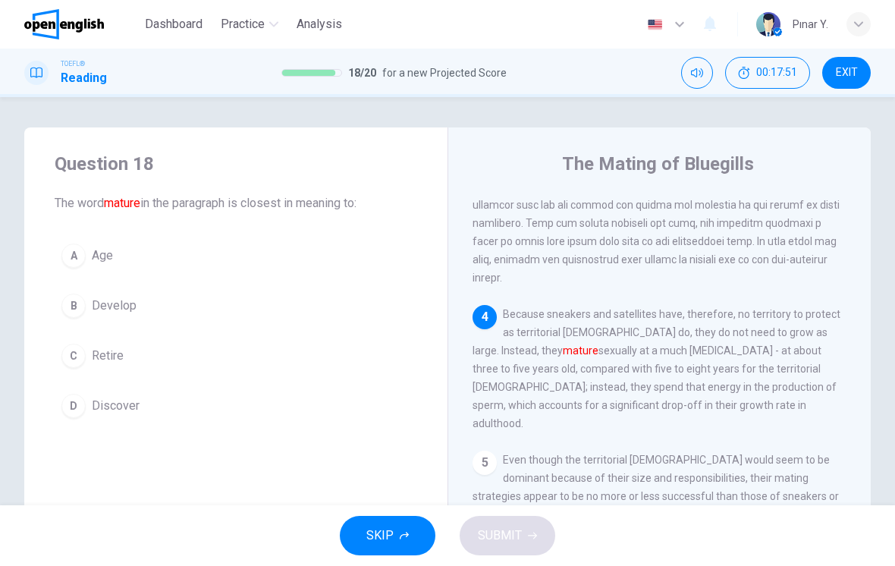
scroll to position [763, 0]
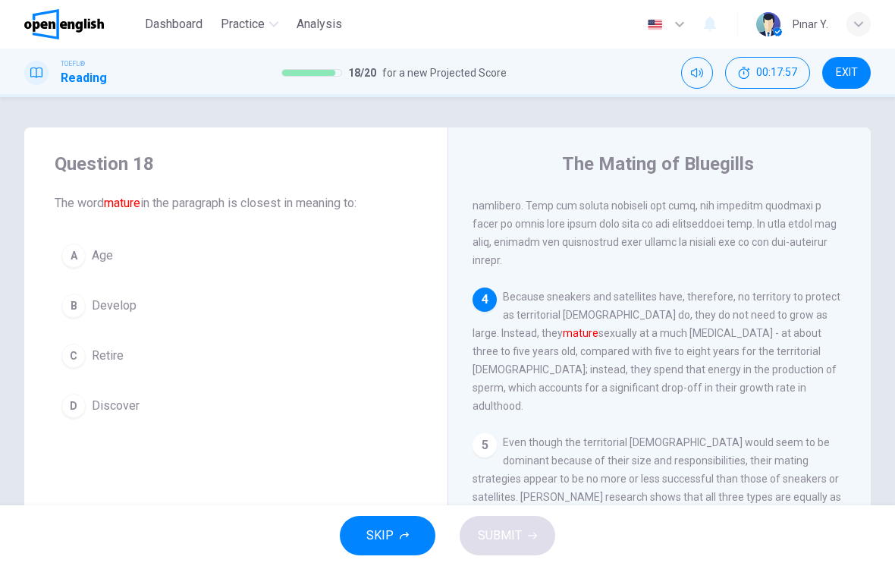
click at [96, 293] on button "B Develop" at bounding box center [236, 306] width 363 height 38
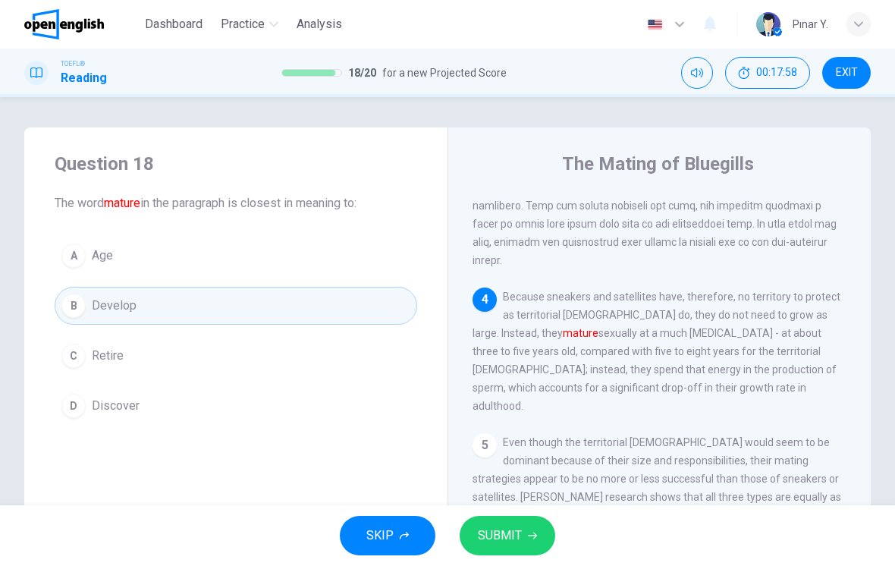
click at [527, 521] on button "SUBMIT" at bounding box center [508, 535] width 96 height 39
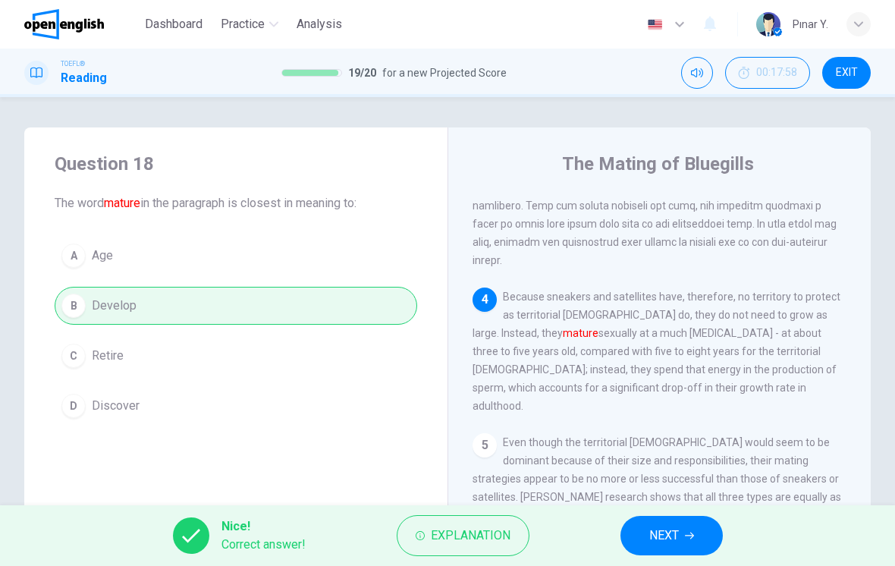
click at [697, 535] on button "NEXT" at bounding box center [672, 535] width 102 height 39
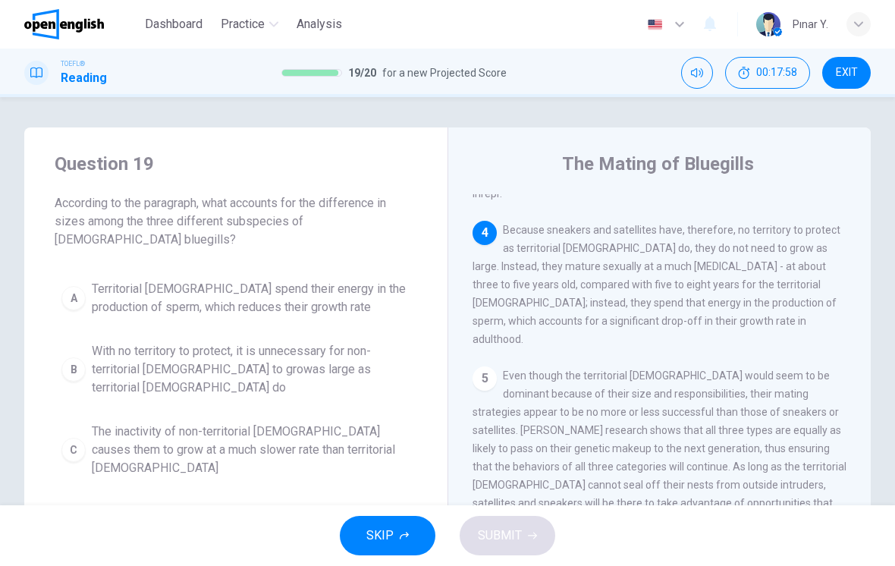
scroll to position [832, 0]
click at [372, 423] on span "The inactivity of non-territorial [DEMOGRAPHIC_DATA] causes them to grow at a m…" at bounding box center [251, 450] width 319 height 55
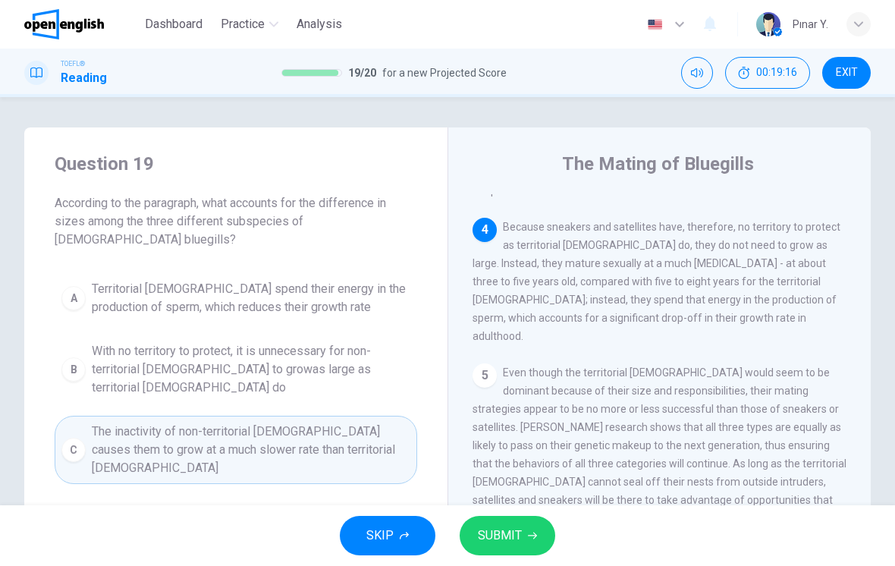
click at [512, 535] on span "SUBMIT" at bounding box center [500, 535] width 44 height 21
